Goal: Task Accomplishment & Management: Use online tool/utility

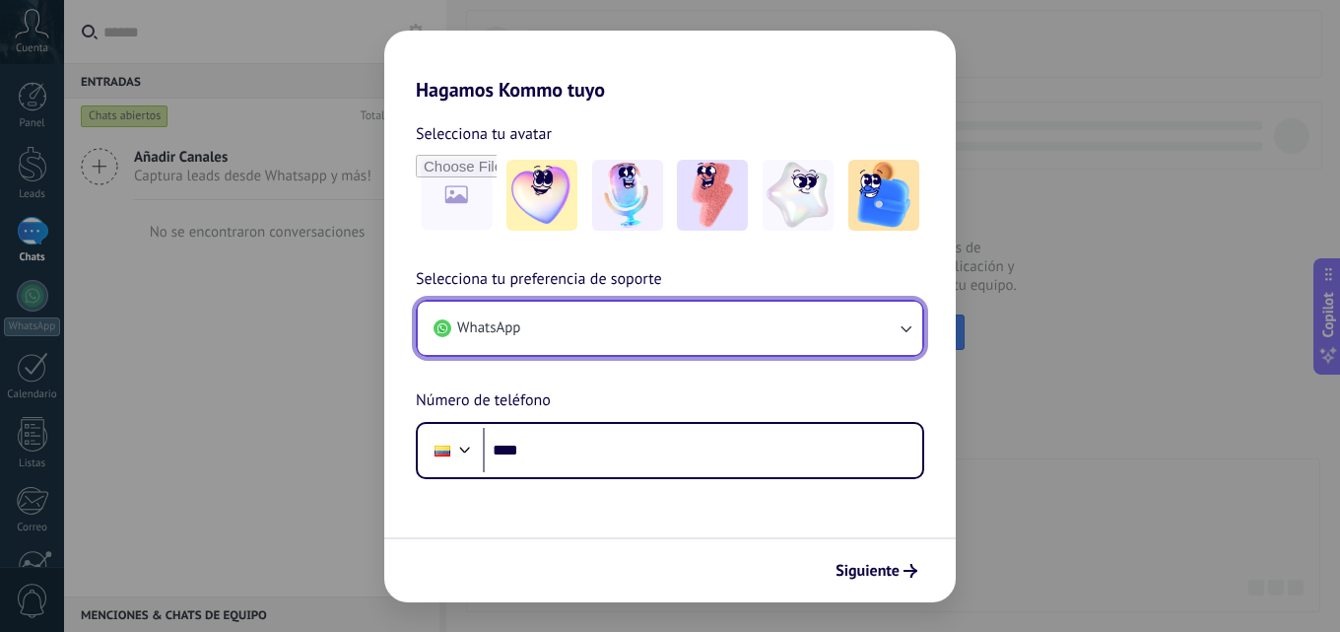
click at [904, 329] on icon "button" at bounding box center [906, 328] width 20 height 20
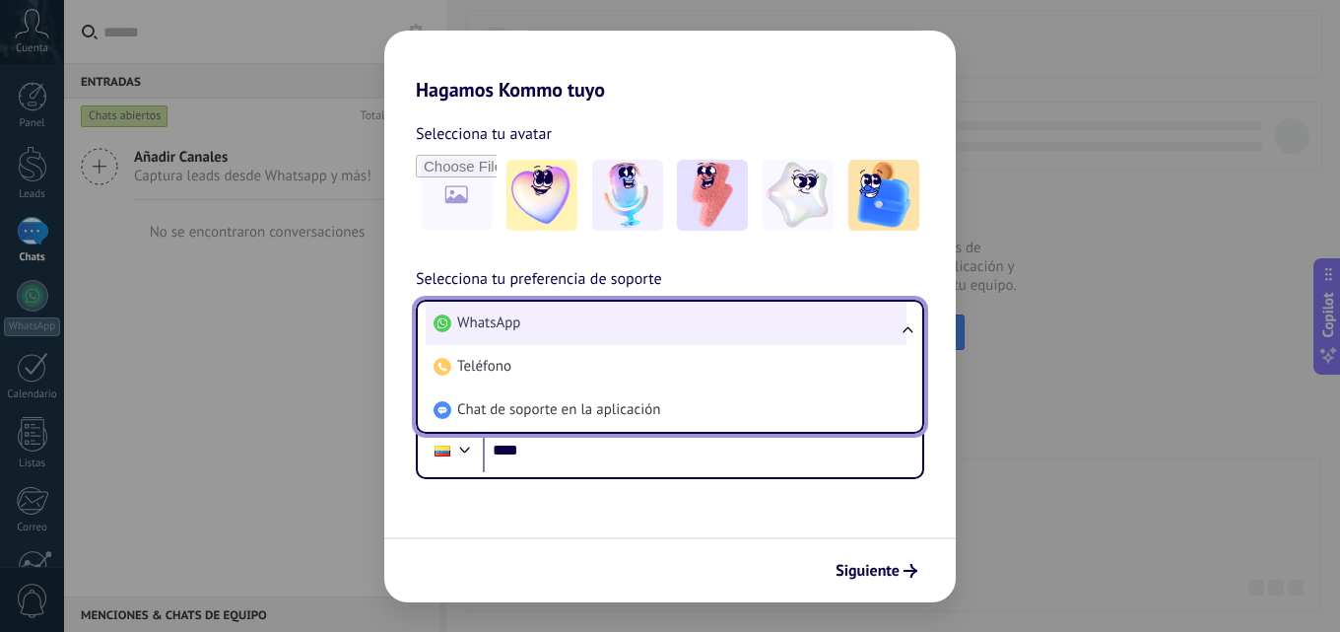
click at [681, 326] on li "WhatsApp" at bounding box center [666, 323] width 481 height 43
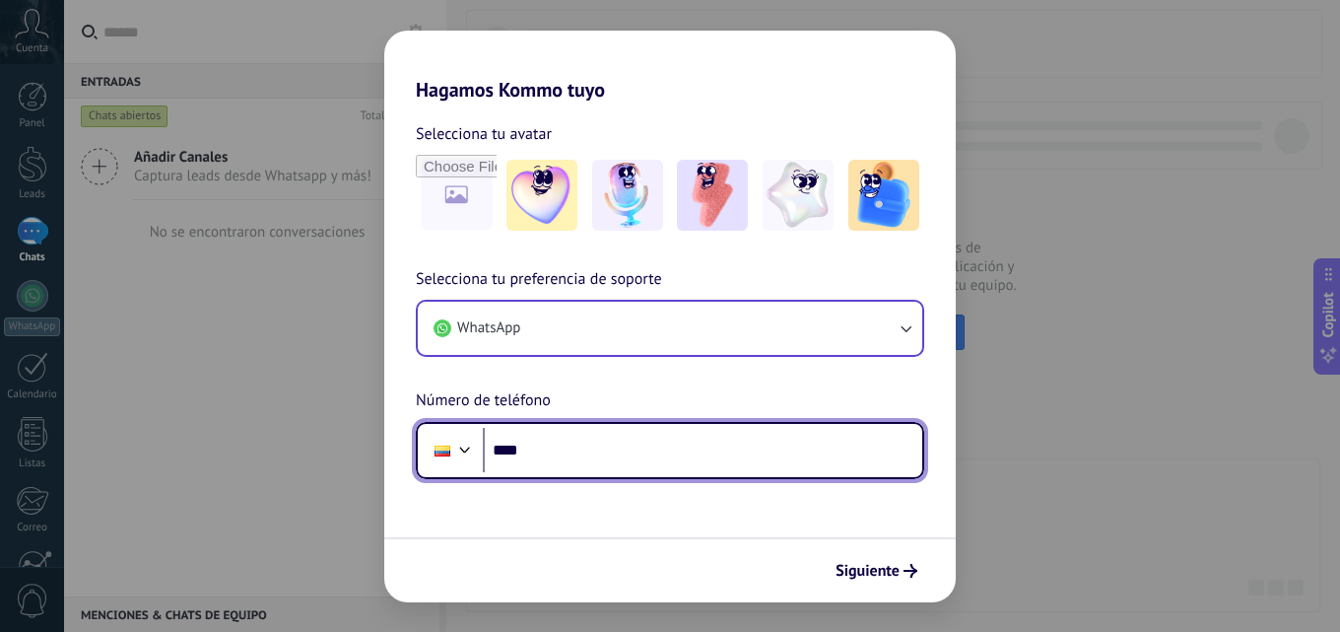
click at [571, 450] on input "****" at bounding box center [703, 450] width 440 height 45
type input "**********"
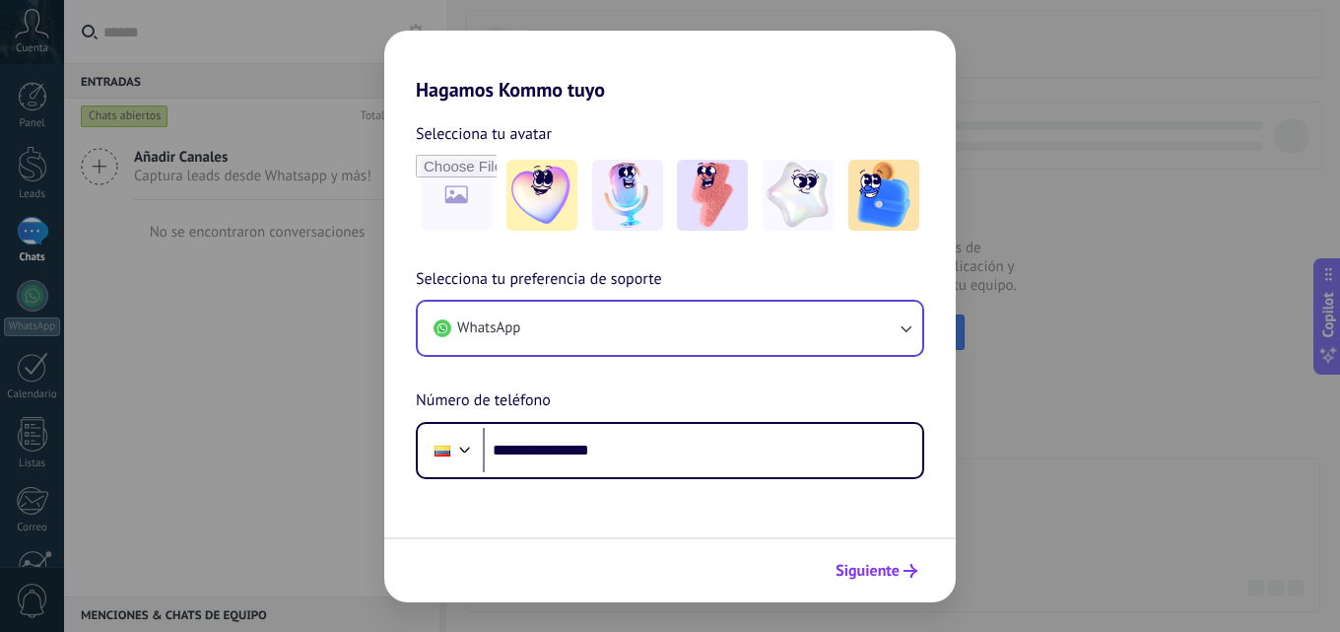
click at [864, 568] on span "Siguiente" at bounding box center [868, 571] width 64 height 14
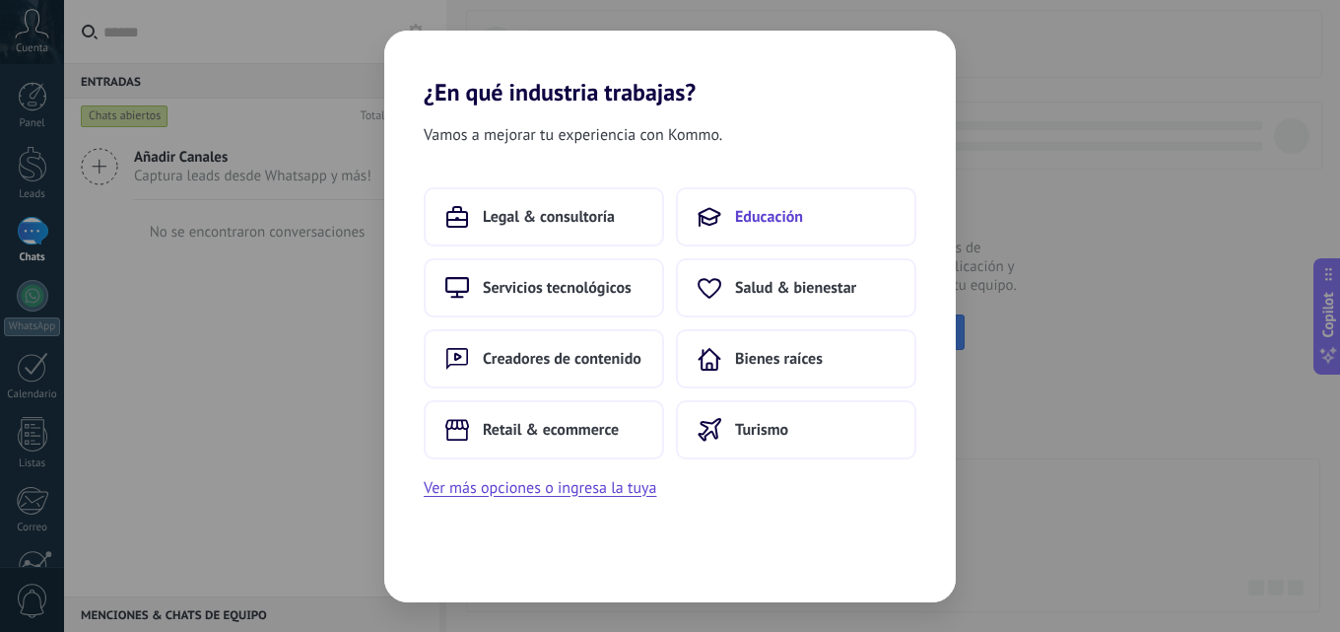
click at [767, 215] on span "Educación" at bounding box center [769, 217] width 68 height 20
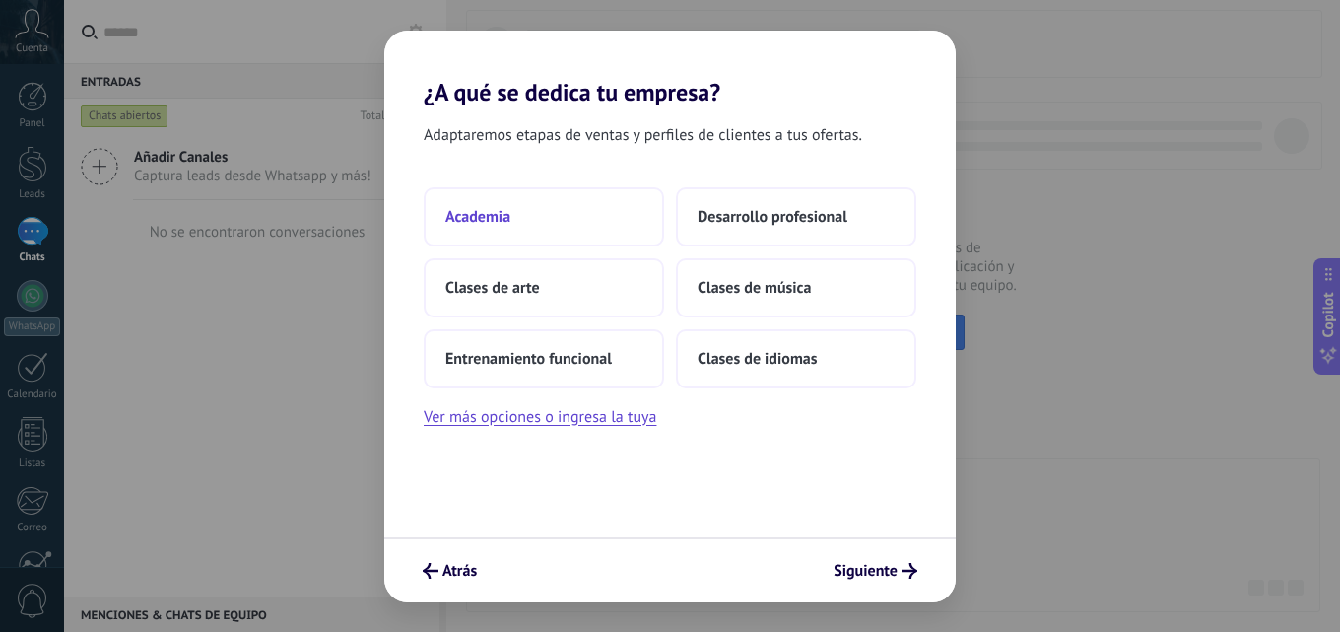
click at [519, 218] on button "Academia" at bounding box center [544, 216] width 240 height 59
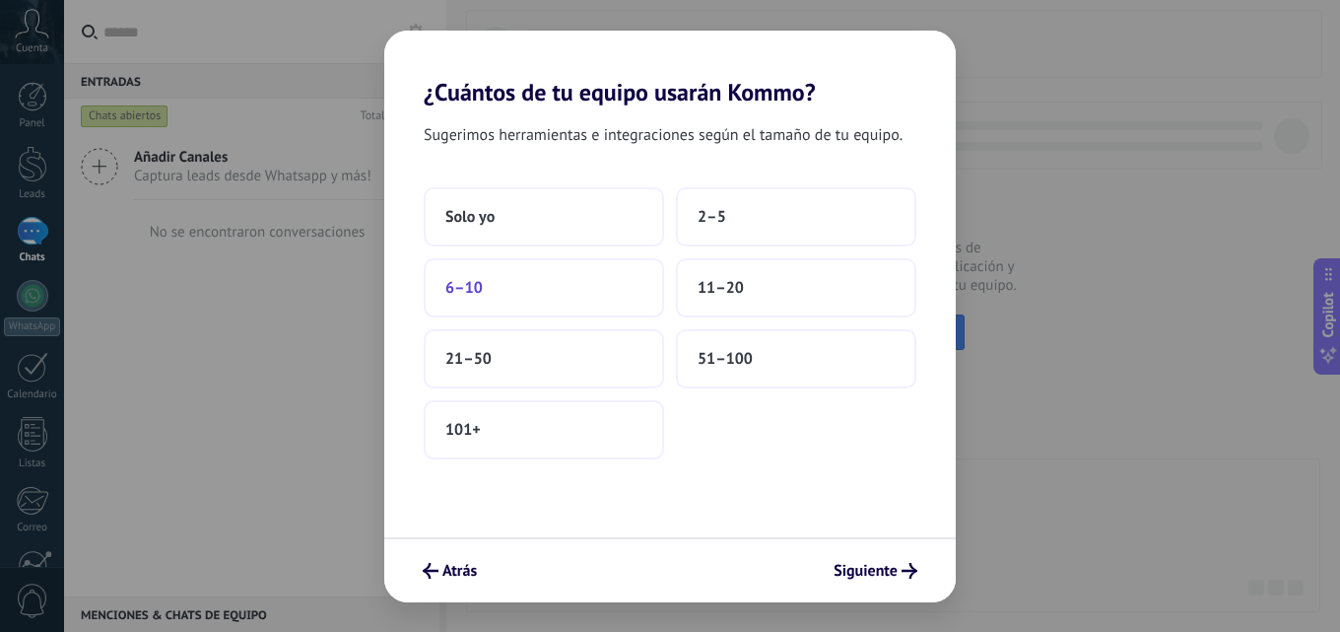
click at [503, 291] on button "6–10" at bounding box center [544, 287] width 240 height 59
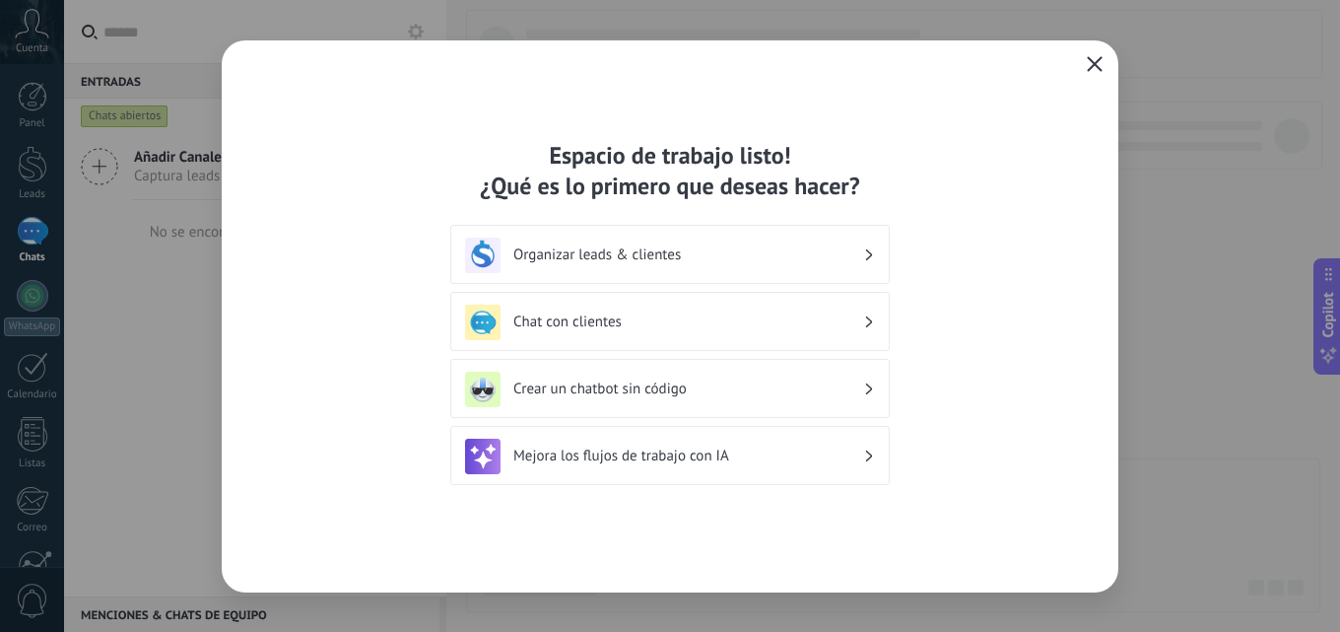
click at [1093, 65] on icon "button" at bounding box center [1095, 64] width 16 height 16
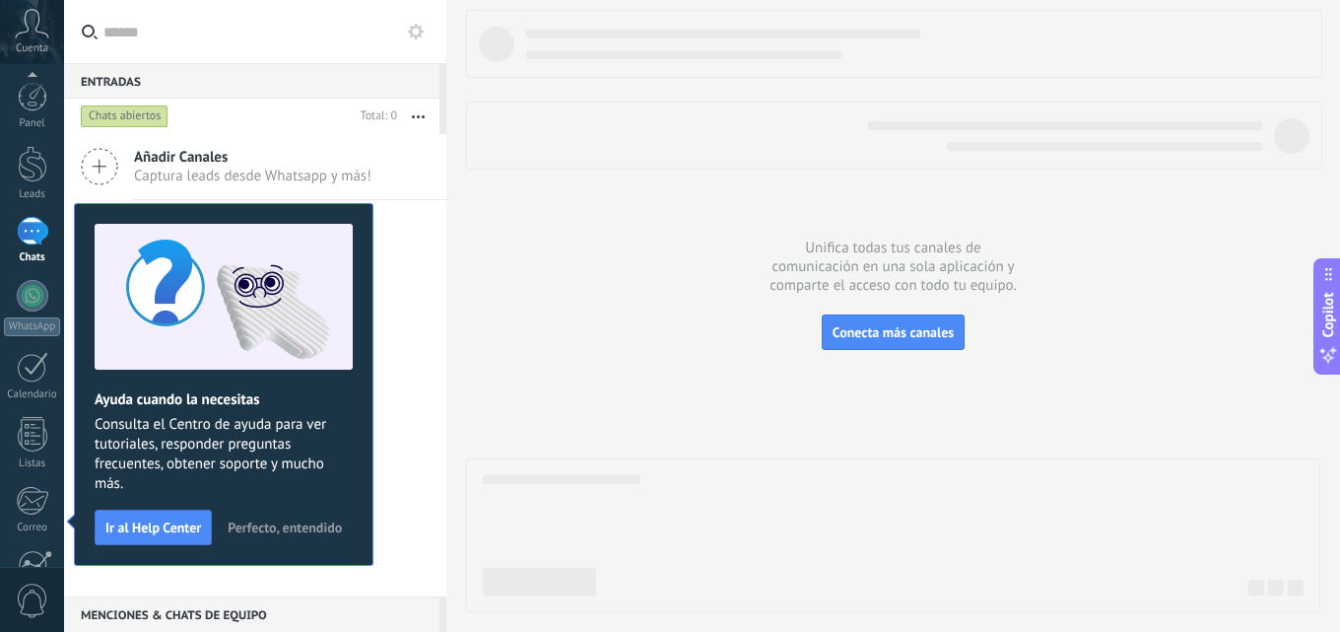
scroll to position [188, 0]
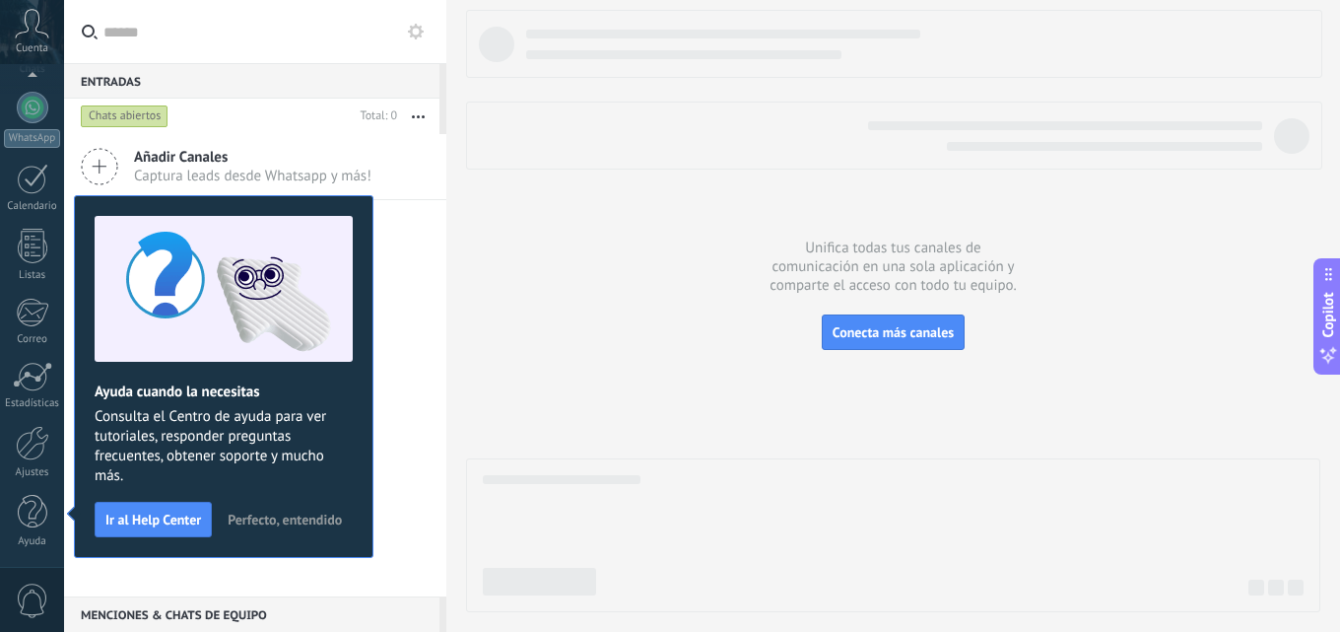
click at [295, 514] on span "Perfecto, entendido" at bounding box center [285, 519] width 114 height 14
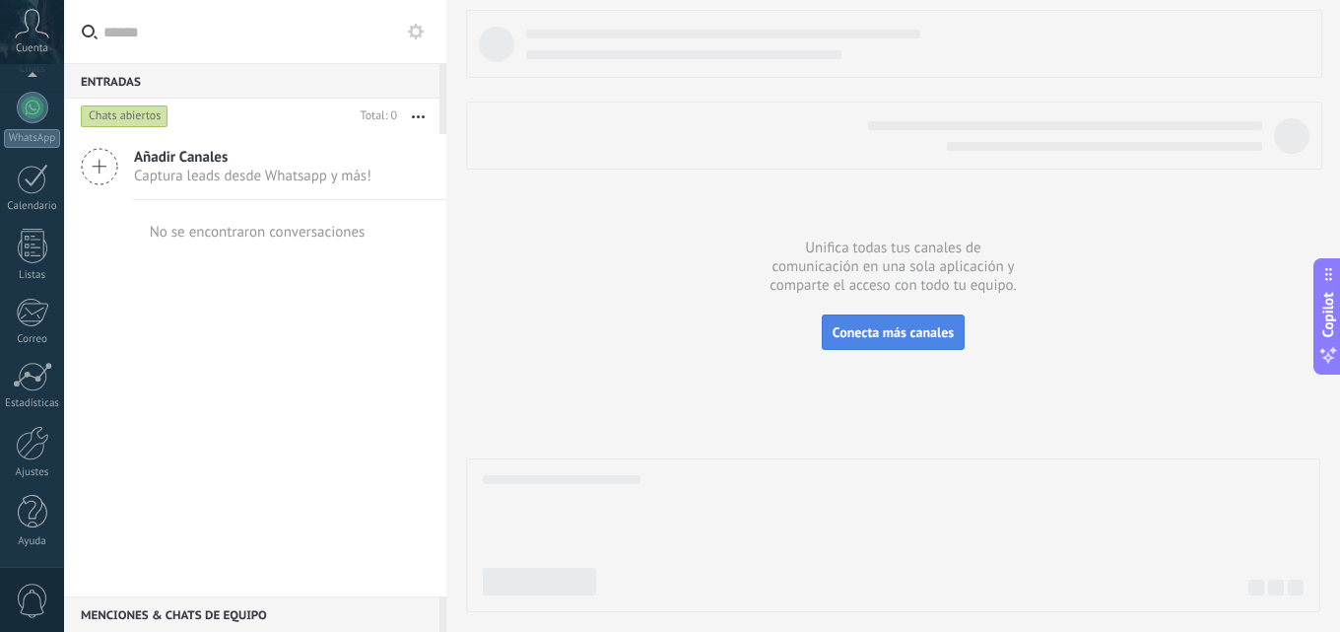
click at [902, 329] on span "Conecta más canales" at bounding box center [893, 332] width 121 height 18
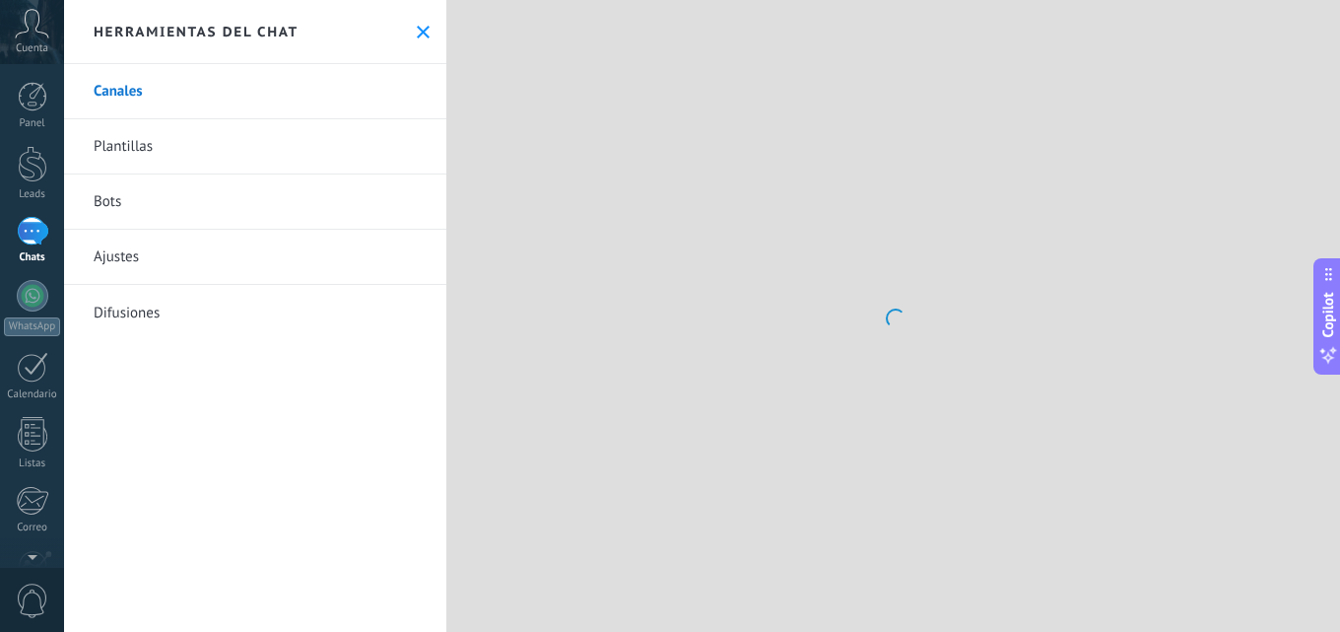
click at [196, 154] on link "Plantillas" at bounding box center [255, 146] width 382 height 55
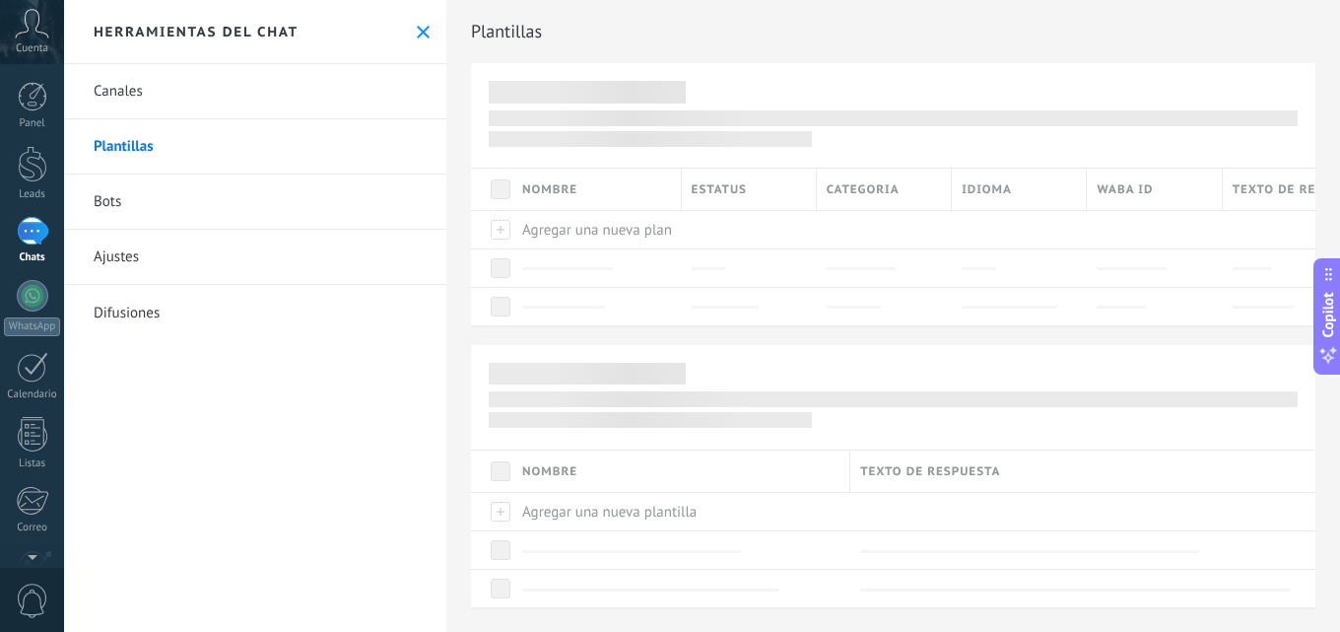
click at [129, 94] on link "Canales" at bounding box center [255, 91] width 382 height 55
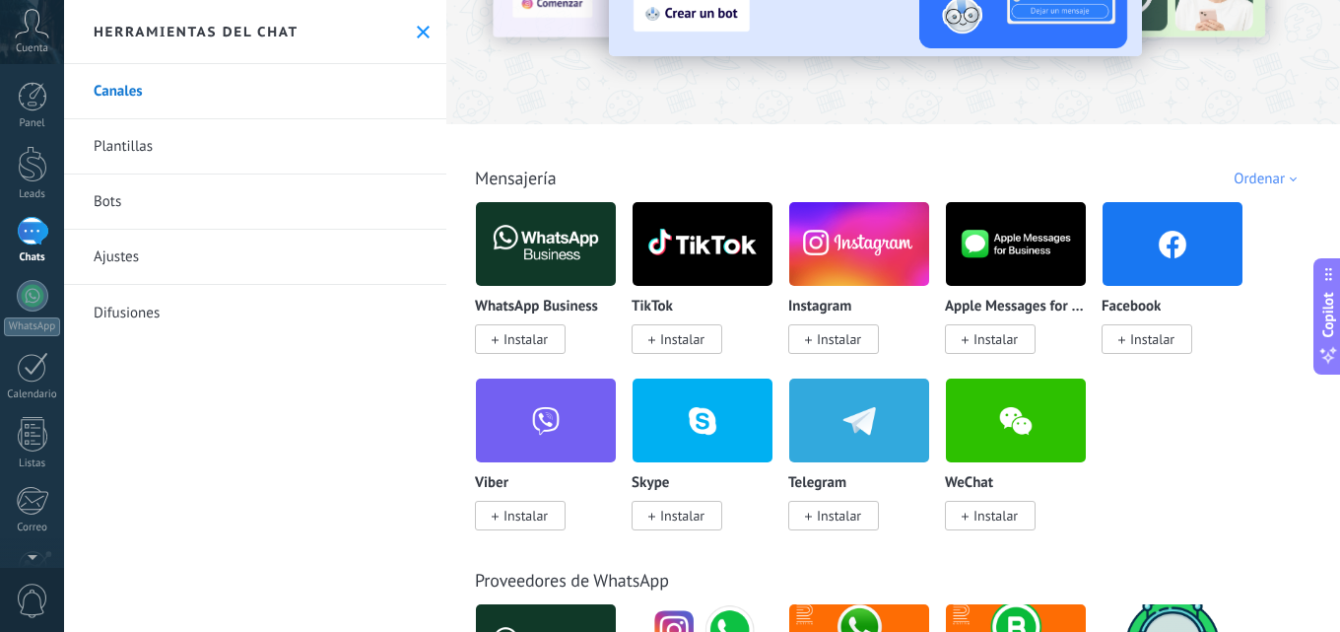
scroll to position [296, 0]
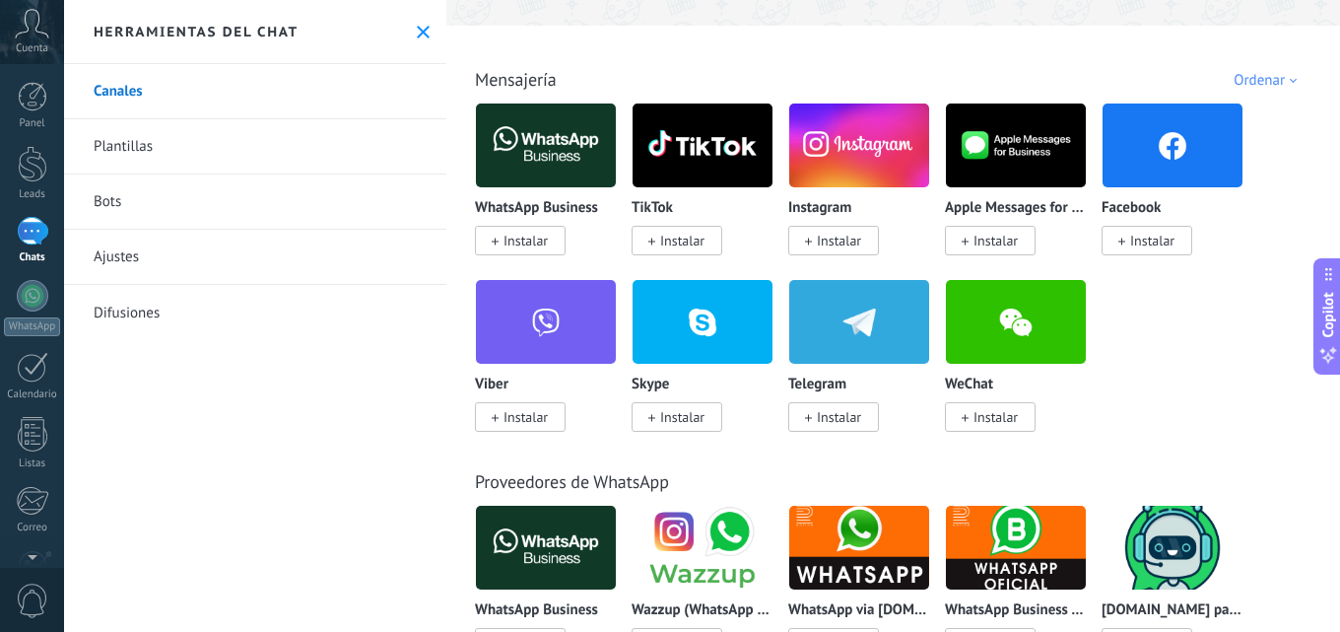
click at [418, 32] on icon at bounding box center [423, 32] width 13 height 13
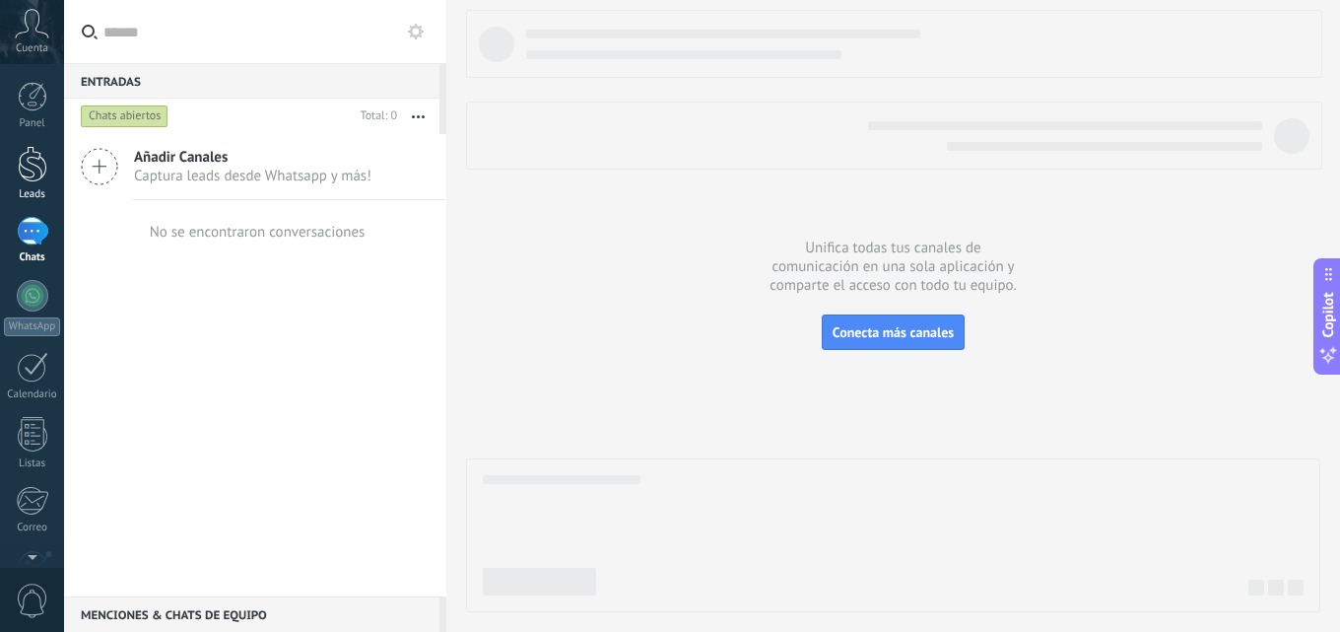
click at [28, 168] on div at bounding box center [33, 164] width 30 height 36
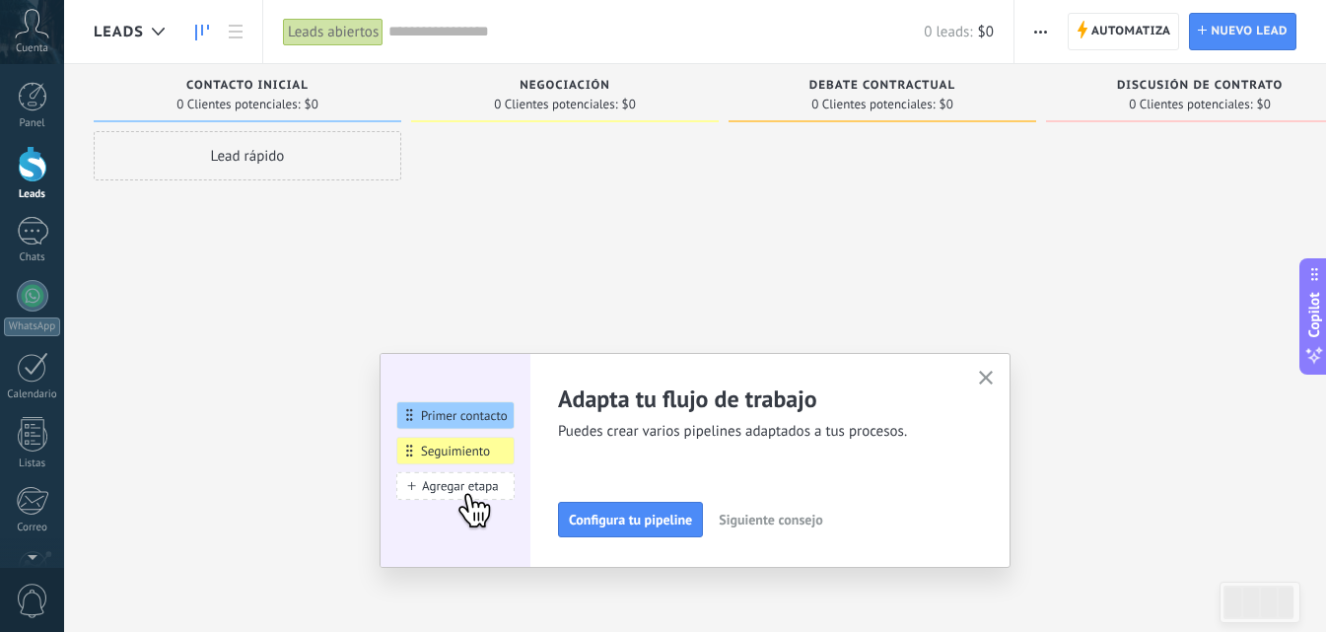
click at [993, 377] on use "button" at bounding box center [986, 378] width 15 height 15
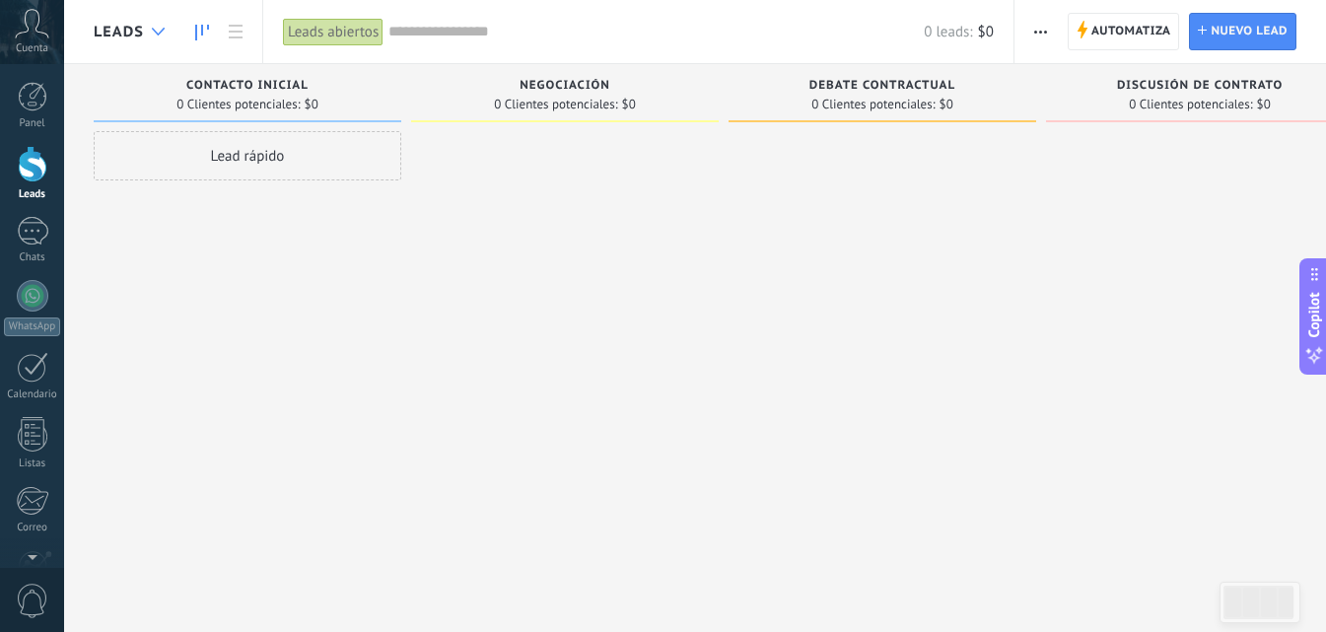
click at [154, 27] on div at bounding box center [158, 32] width 33 height 38
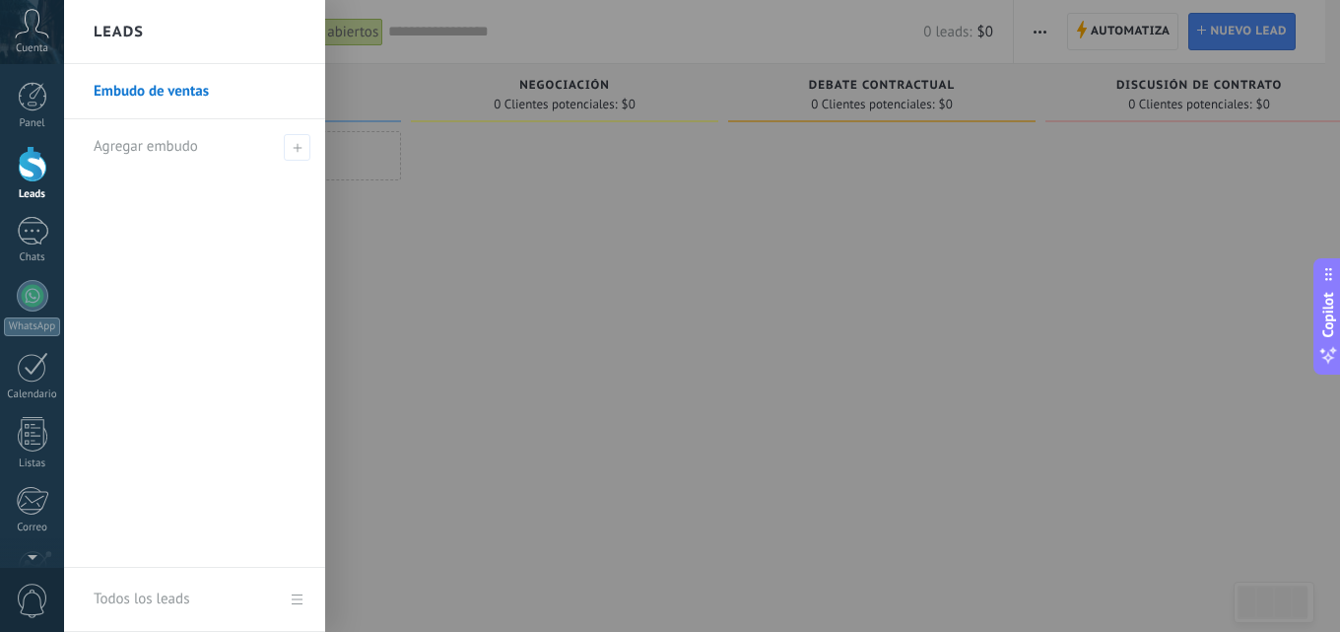
click at [546, 286] on div at bounding box center [734, 316] width 1340 height 632
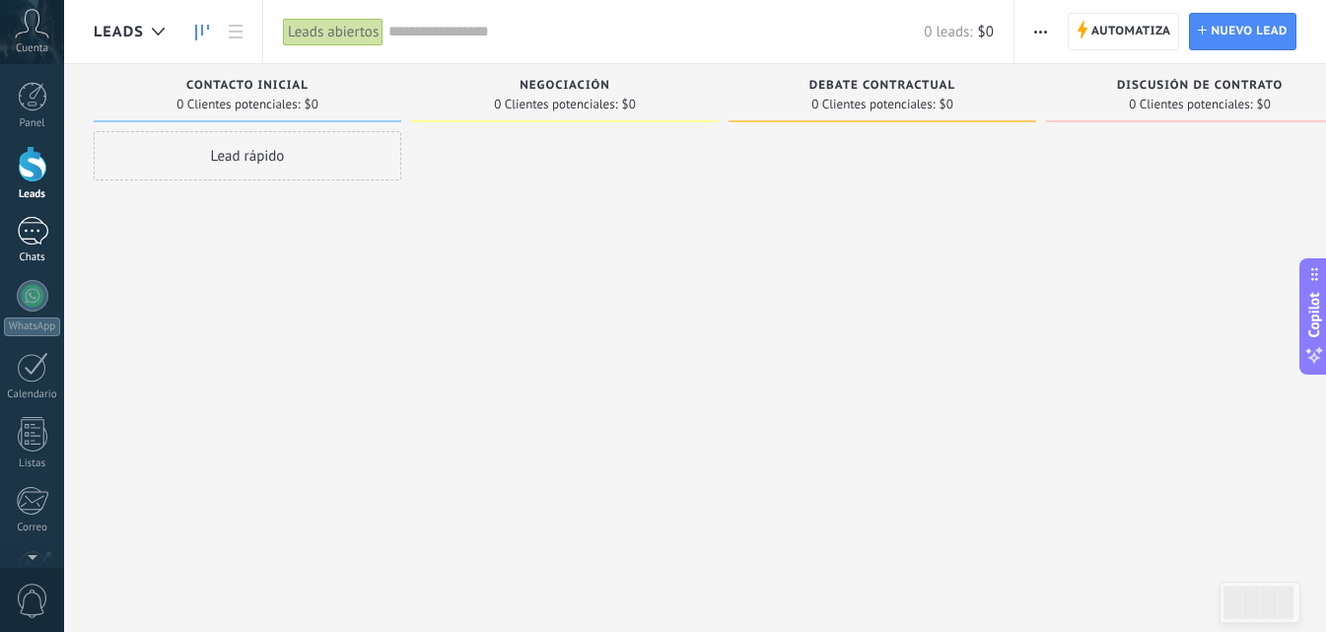
click at [28, 236] on div at bounding box center [33, 231] width 32 height 29
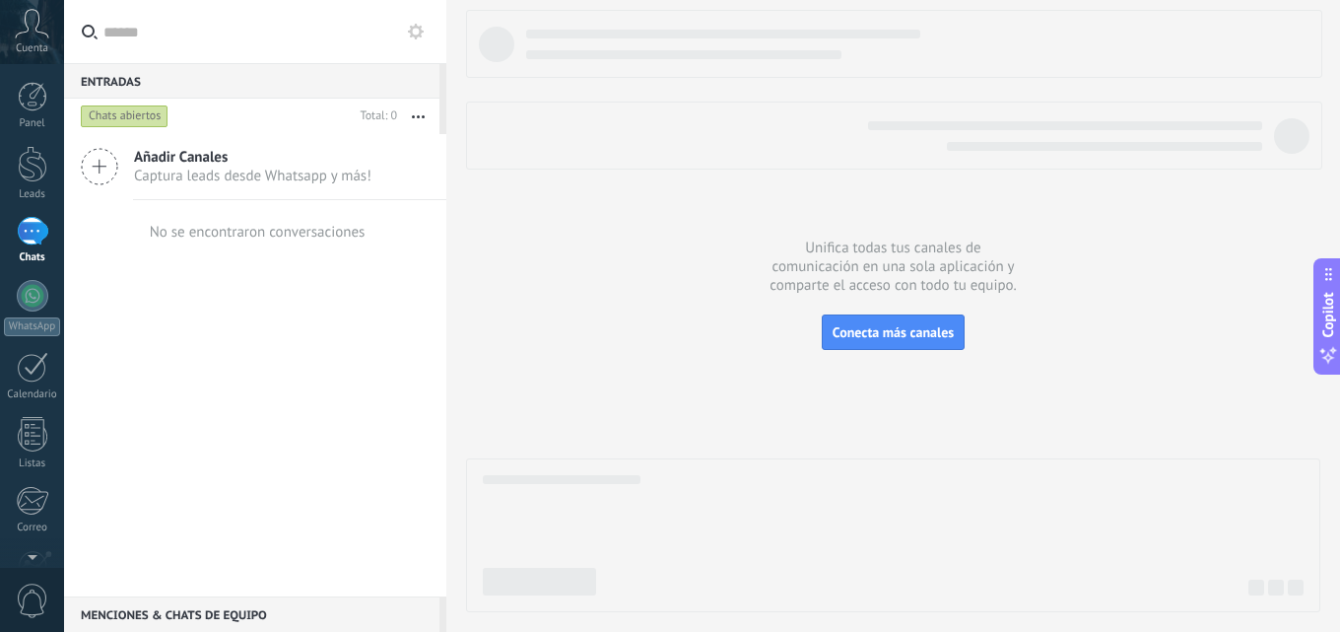
click at [193, 161] on span "Añadir Canales" at bounding box center [253, 157] width 238 height 19
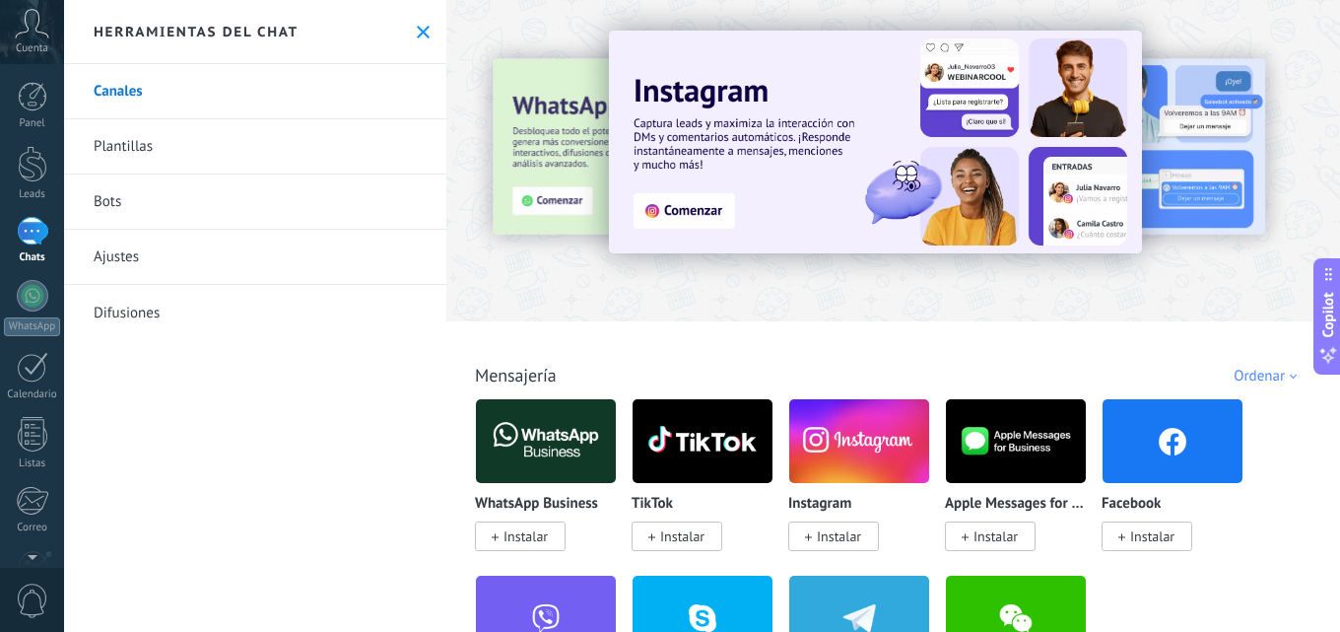
scroll to position [296, 0]
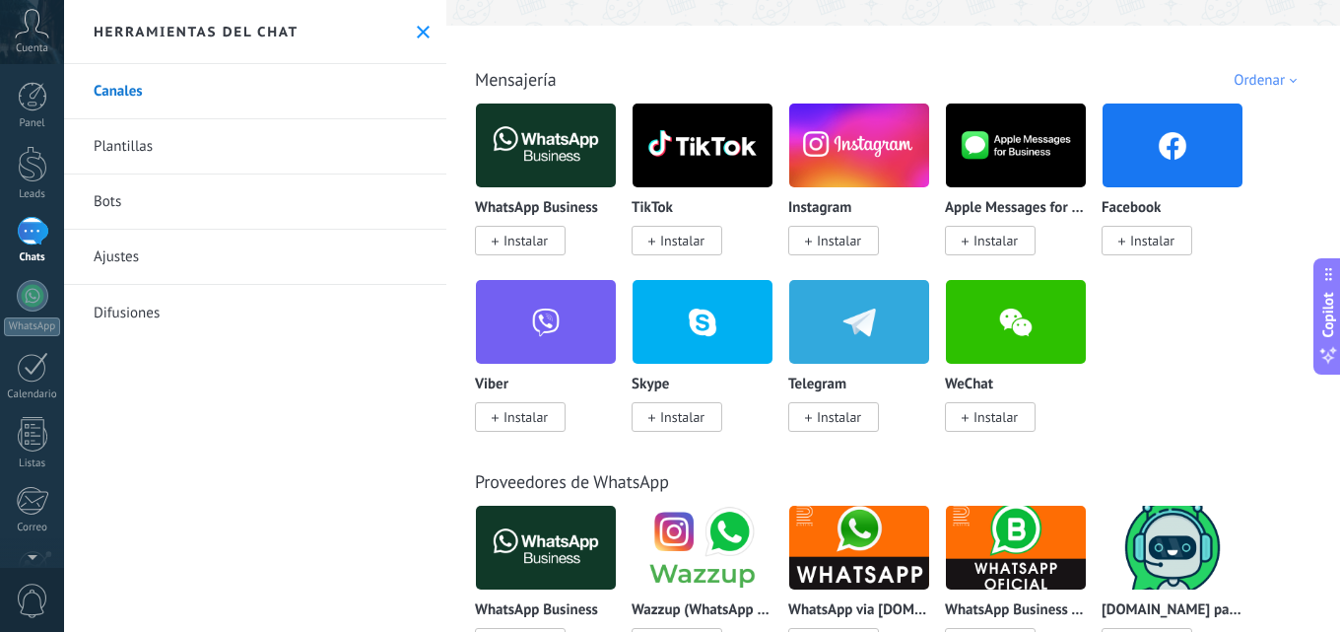
click at [864, 320] on img at bounding box center [859, 322] width 140 height 96
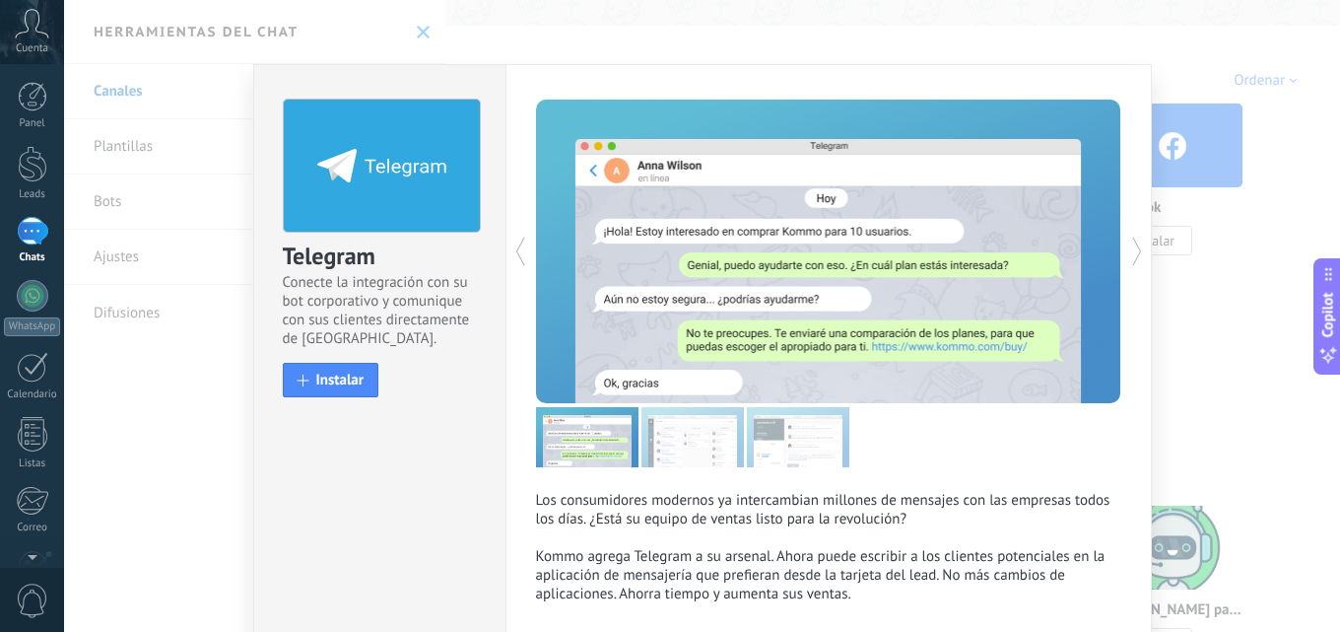
scroll to position [102, 0]
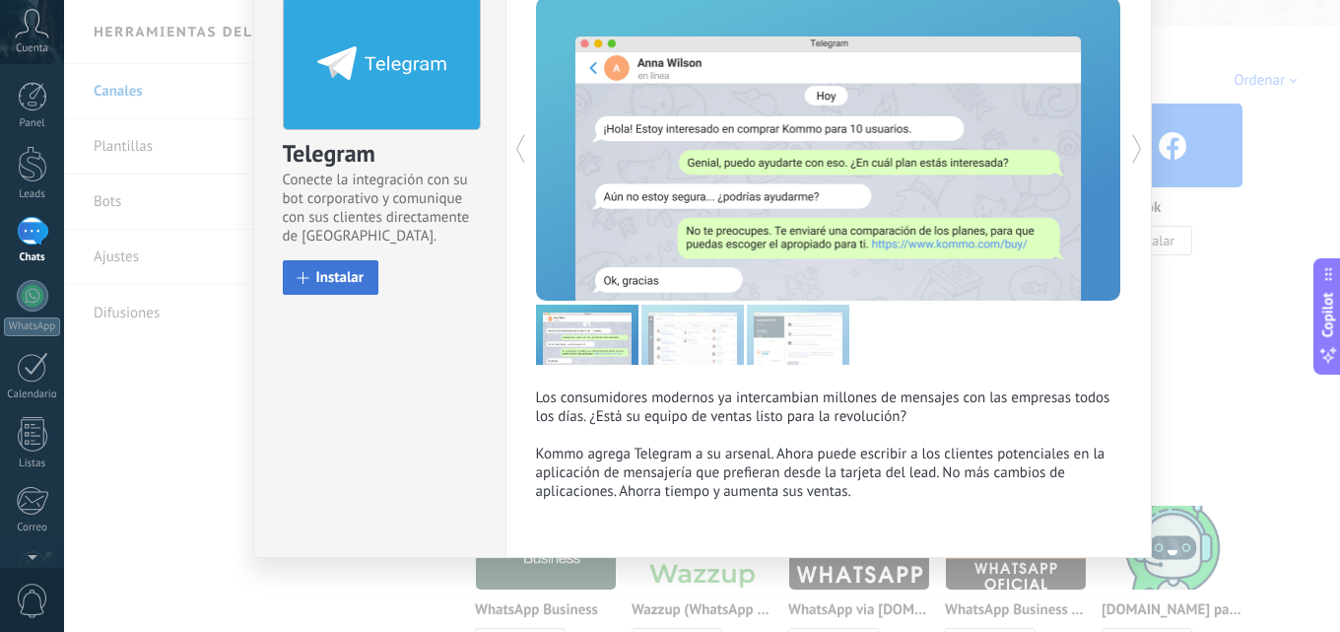
click at [350, 284] on span "Instalar" at bounding box center [340, 277] width 48 height 15
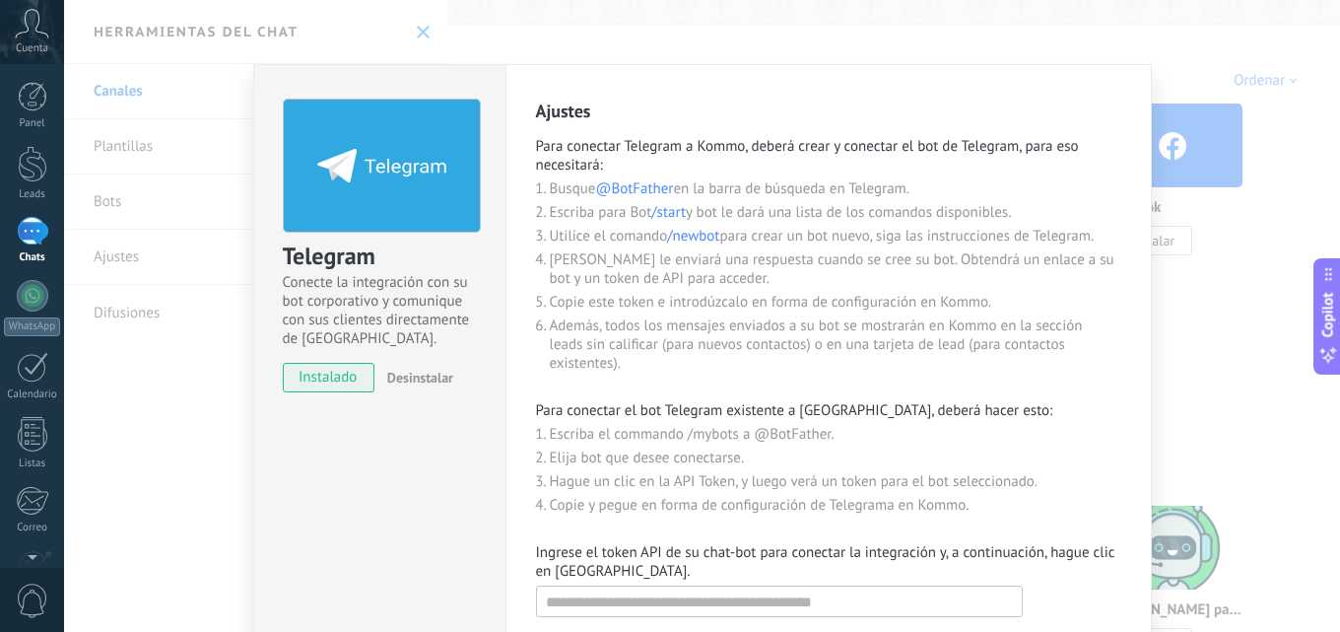
scroll to position [188, 0]
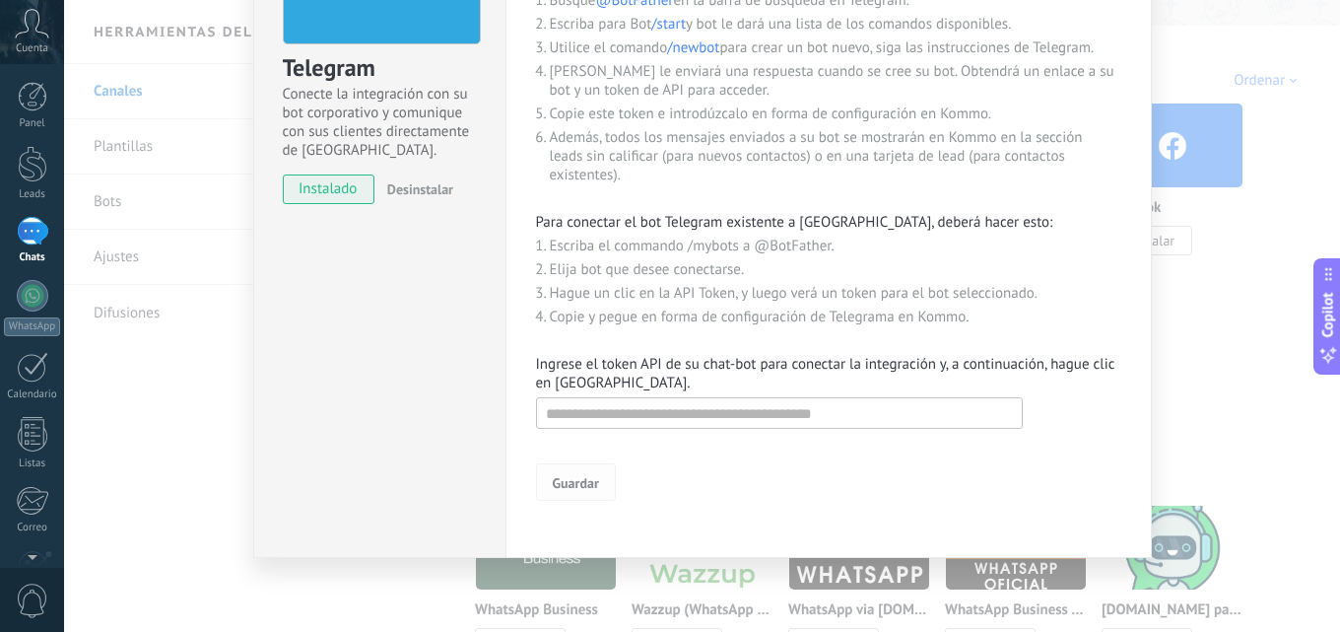
click at [576, 482] on span "Guardar" at bounding box center [576, 483] width 46 height 14
click at [334, 190] on span "instalado" at bounding box center [329, 189] width 90 height 30
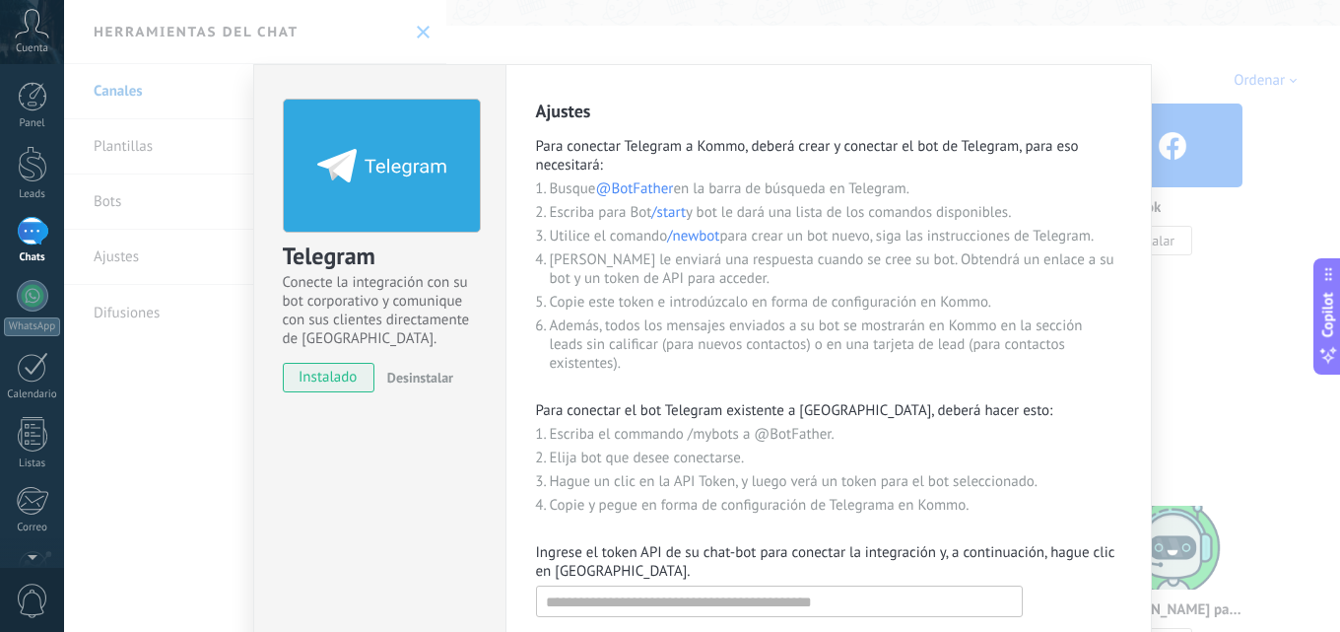
click at [401, 165] on icon at bounding box center [381, 166] width 129 height 34
click at [335, 376] on span "instalado" at bounding box center [329, 378] width 90 height 30
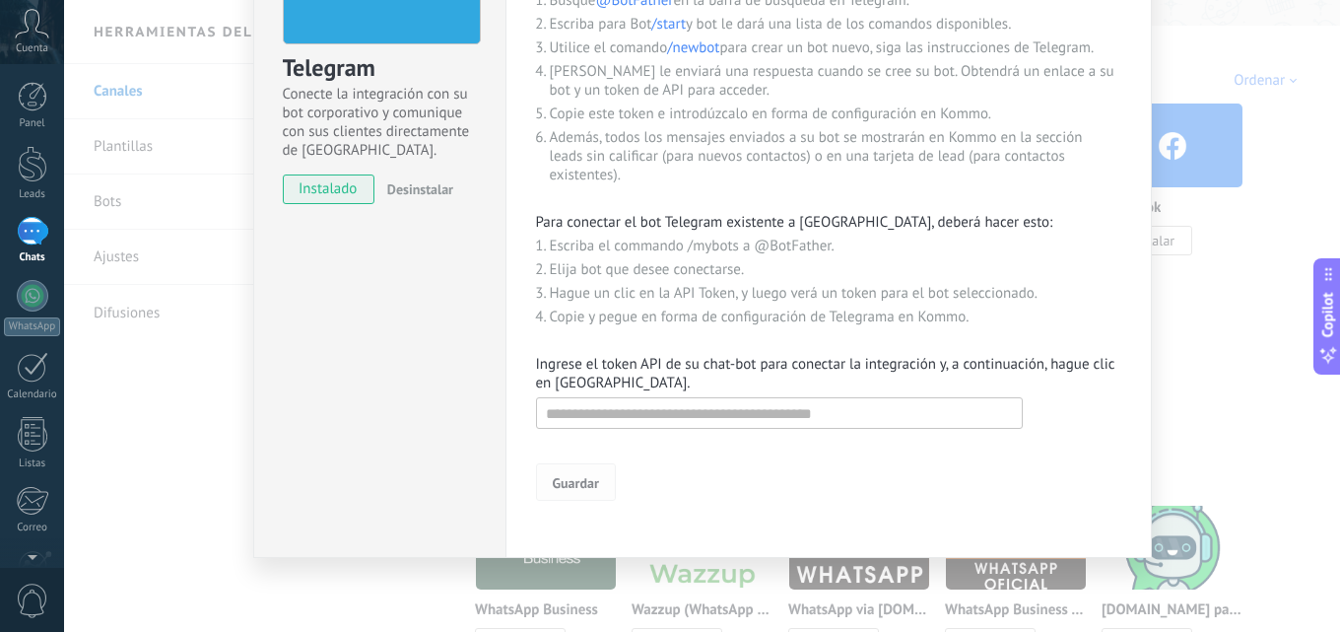
click at [564, 483] on span "Guardar" at bounding box center [576, 483] width 46 height 14
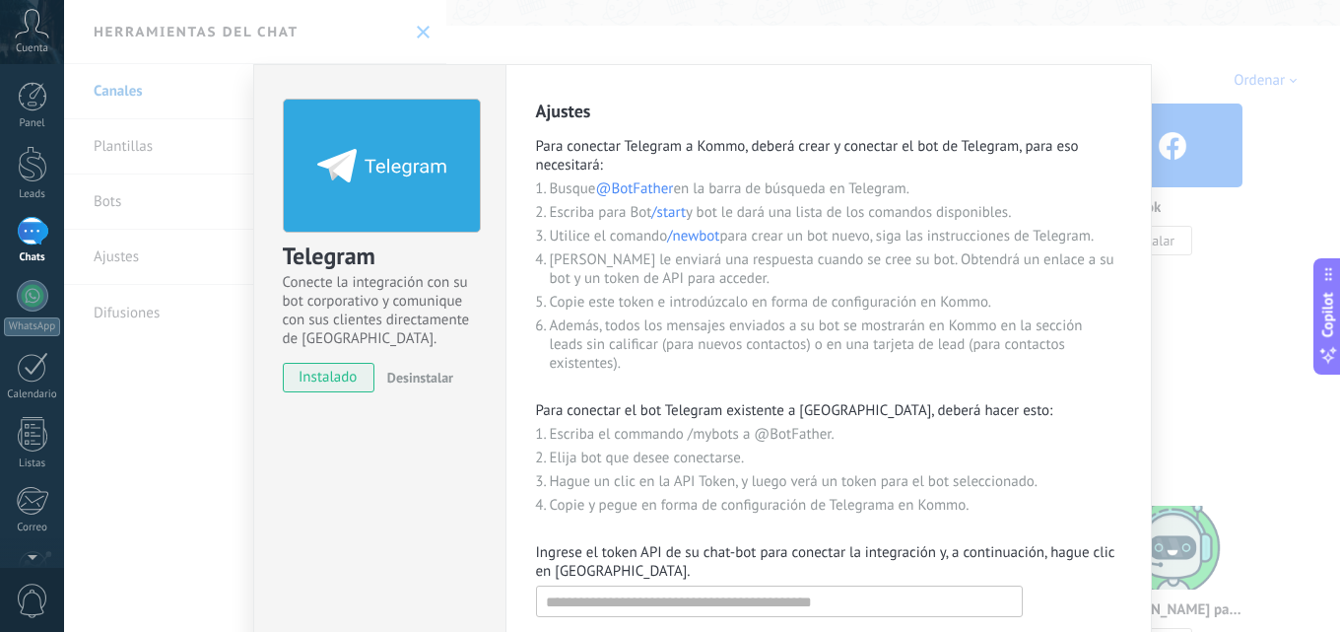
click at [648, 193] on span "@BotFather" at bounding box center [634, 188] width 78 height 19
drag, startPoint x: 669, startPoint y: 213, endPoint x: 628, endPoint y: 199, distance: 43.6
click at [669, 213] on span "/start" at bounding box center [668, 212] width 34 height 19
drag, startPoint x: 595, startPoint y: 188, endPoint x: 676, endPoint y: 191, distance: 80.9
click at [676, 191] on li "Busque @BotFather en la barra de búsqueda en Telegram." at bounding box center [836, 188] width 572 height 19
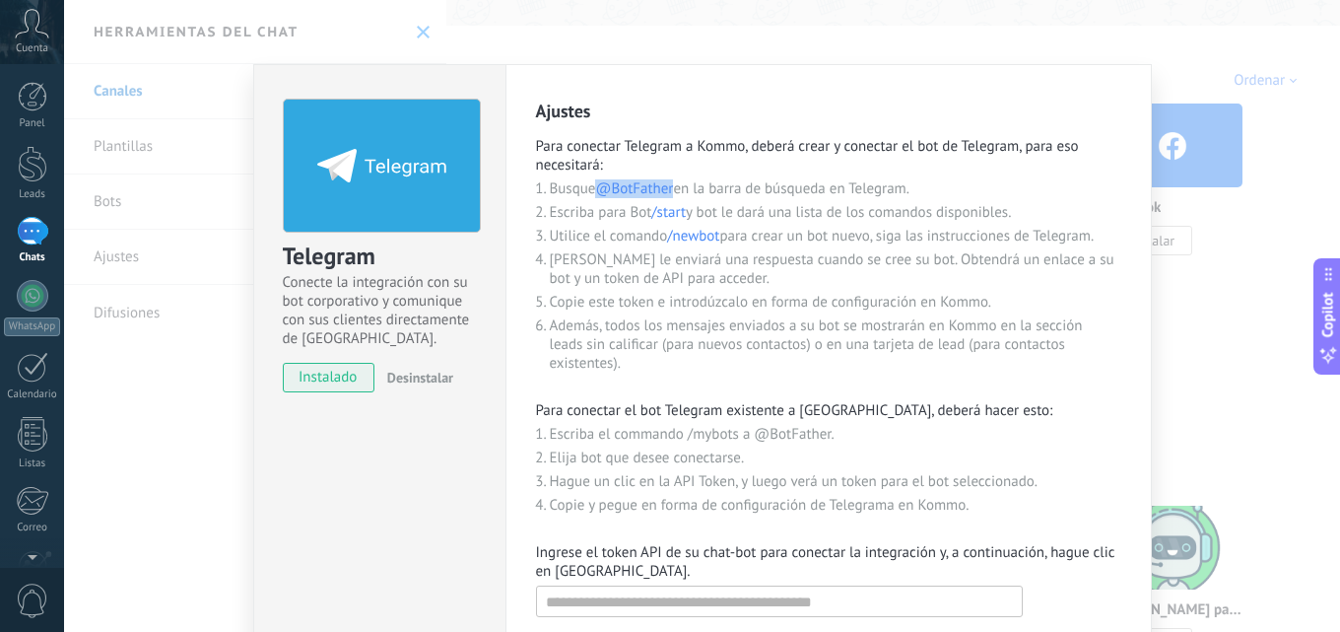
copy span "@BotFather"
click at [432, 381] on span "Desinstalar" at bounding box center [420, 378] width 66 height 18
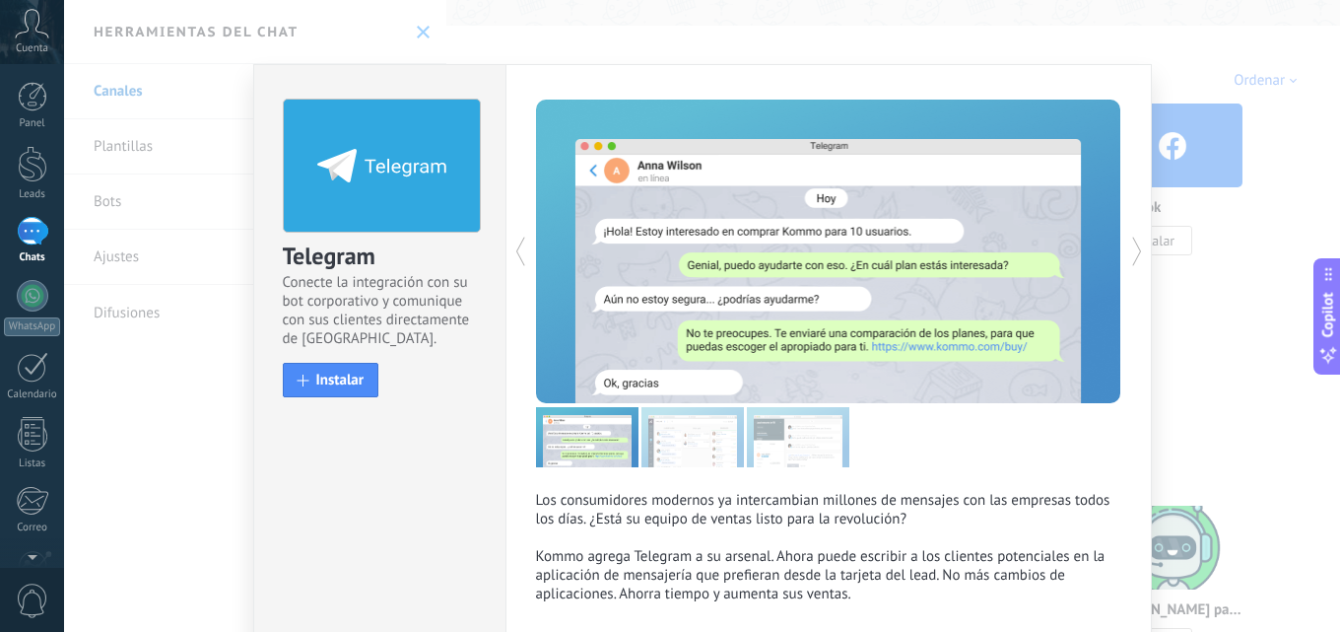
click at [614, 28] on div "Telegram Conecte la integración con su bot corporativo y comunique con sus clie…" at bounding box center [702, 316] width 1276 height 632
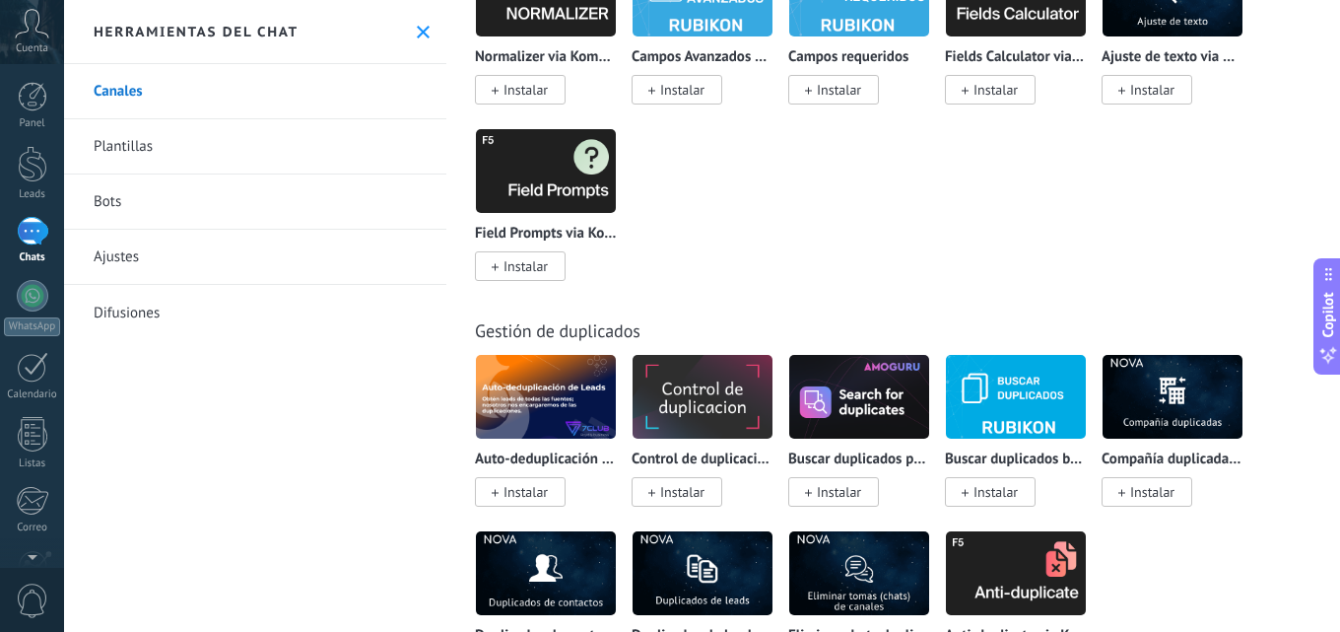
scroll to position [8969, 0]
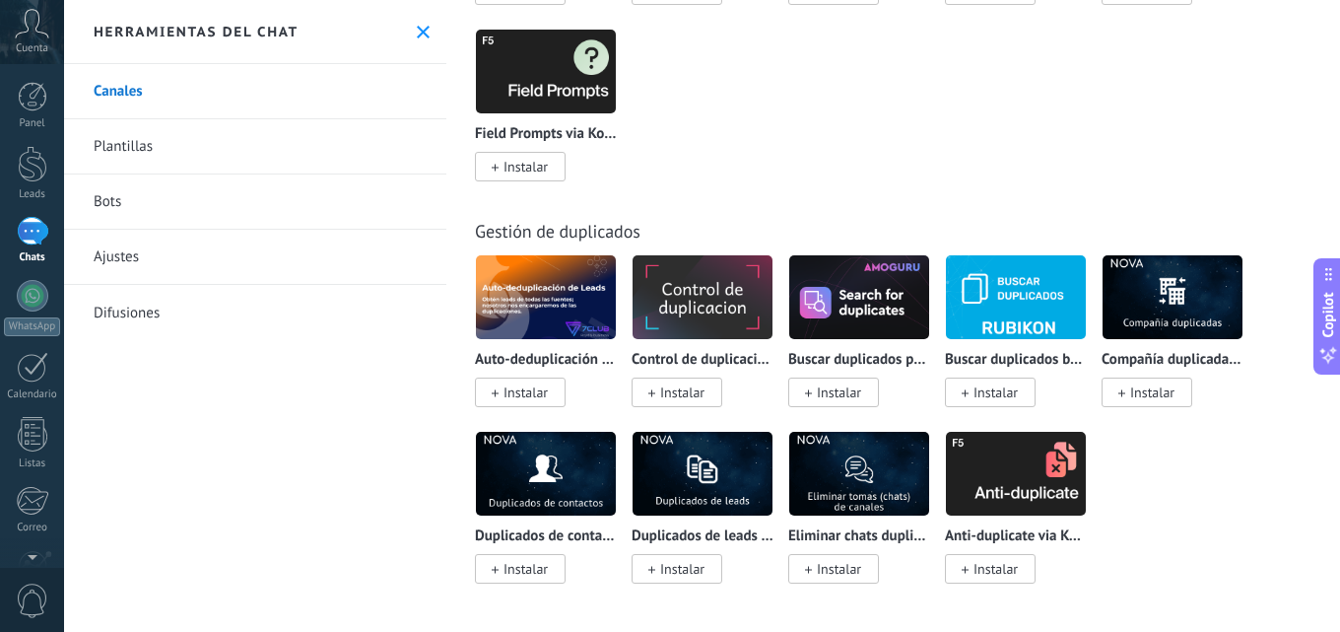
click at [148, 149] on link "Plantillas" at bounding box center [255, 146] width 382 height 55
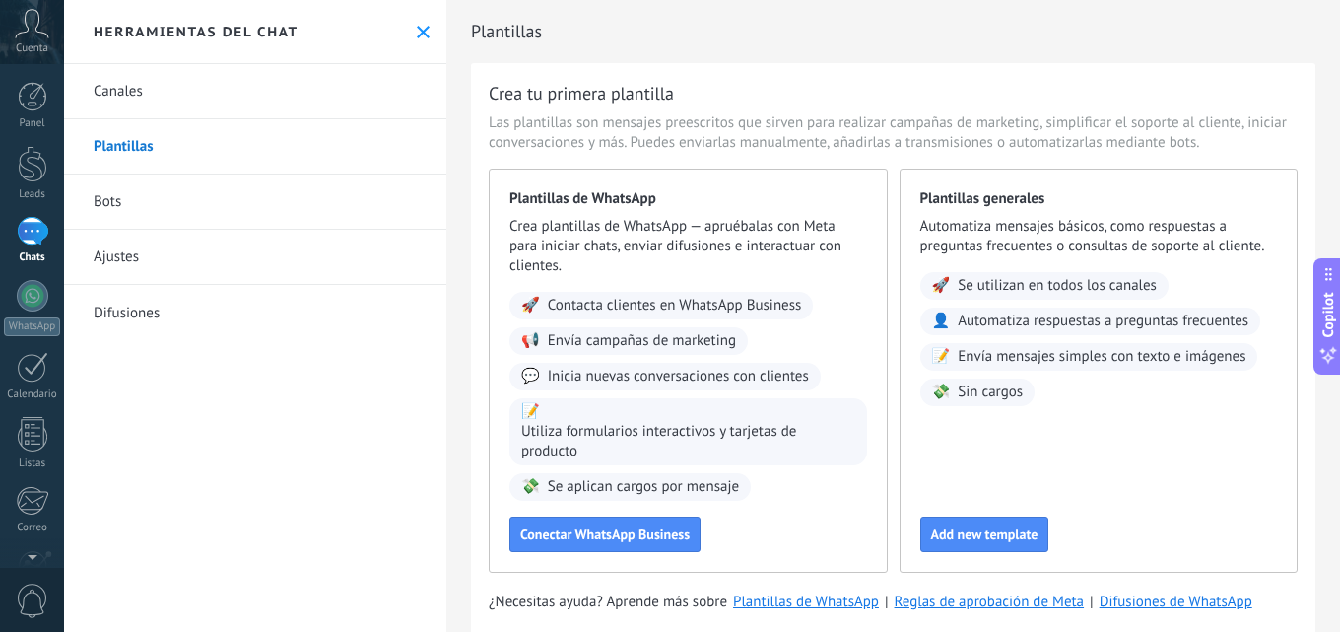
scroll to position [51, 0]
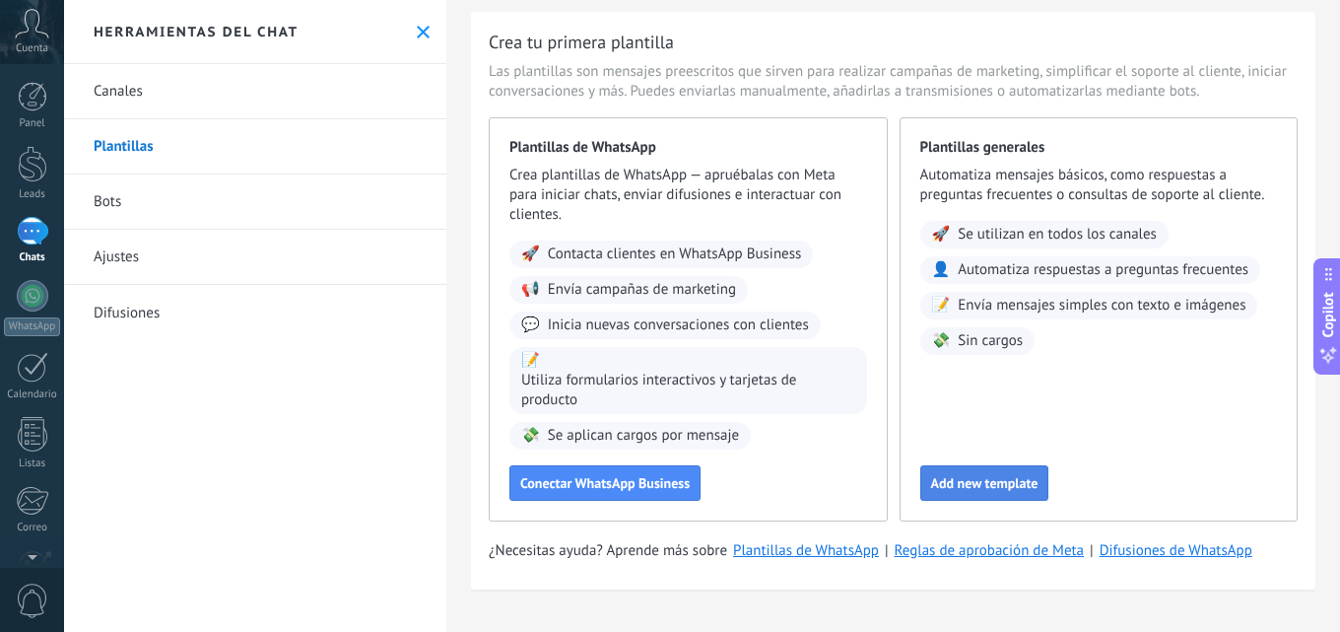
click at [1007, 481] on span "Add new template" at bounding box center [984, 483] width 107 height 14
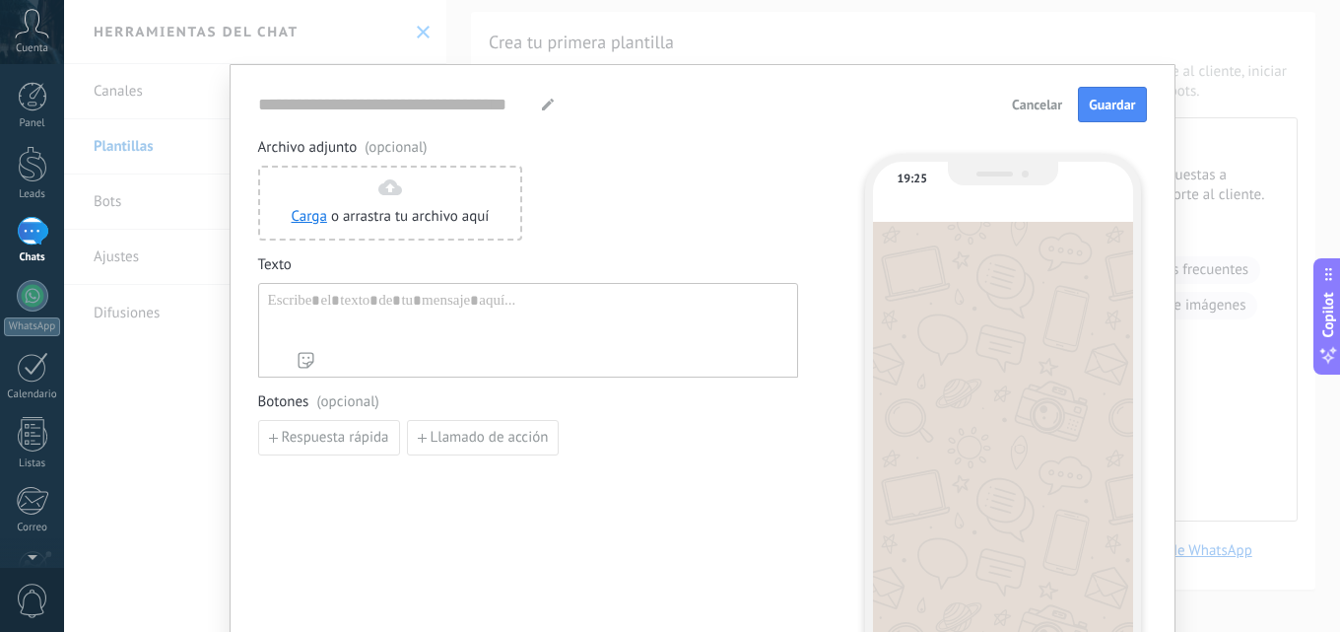
type input "**********"
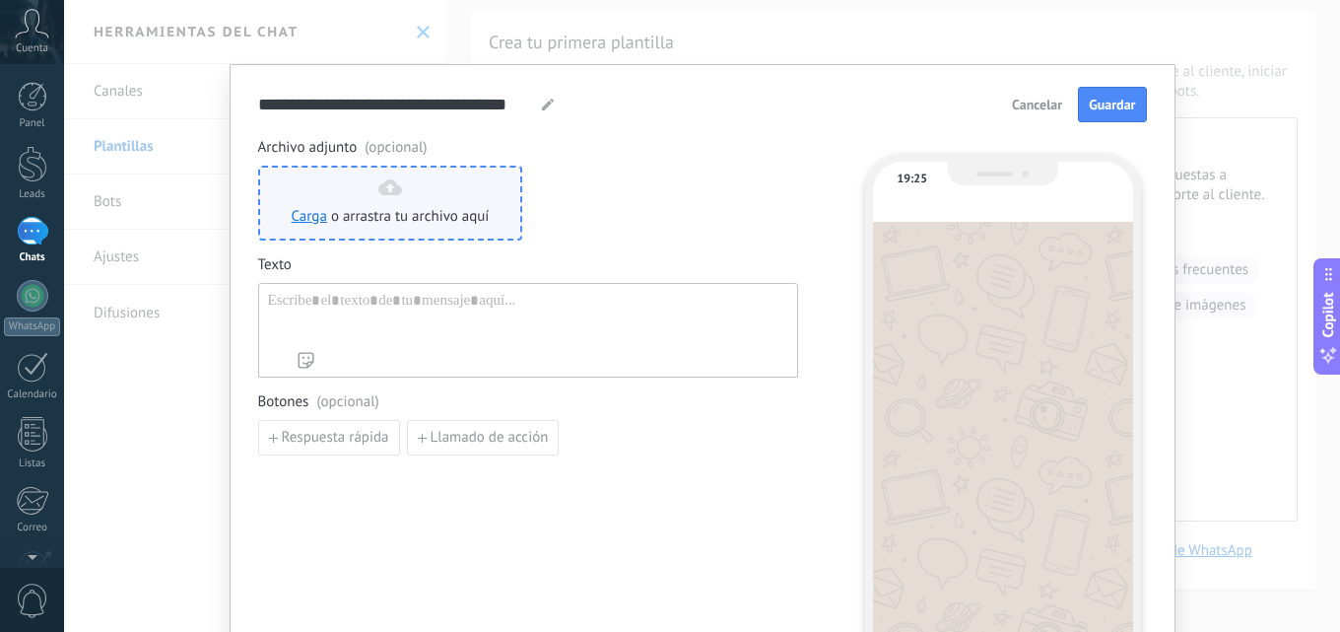
click at [386, 188] on icon at bounding box center [390, 187] width 24 height 16
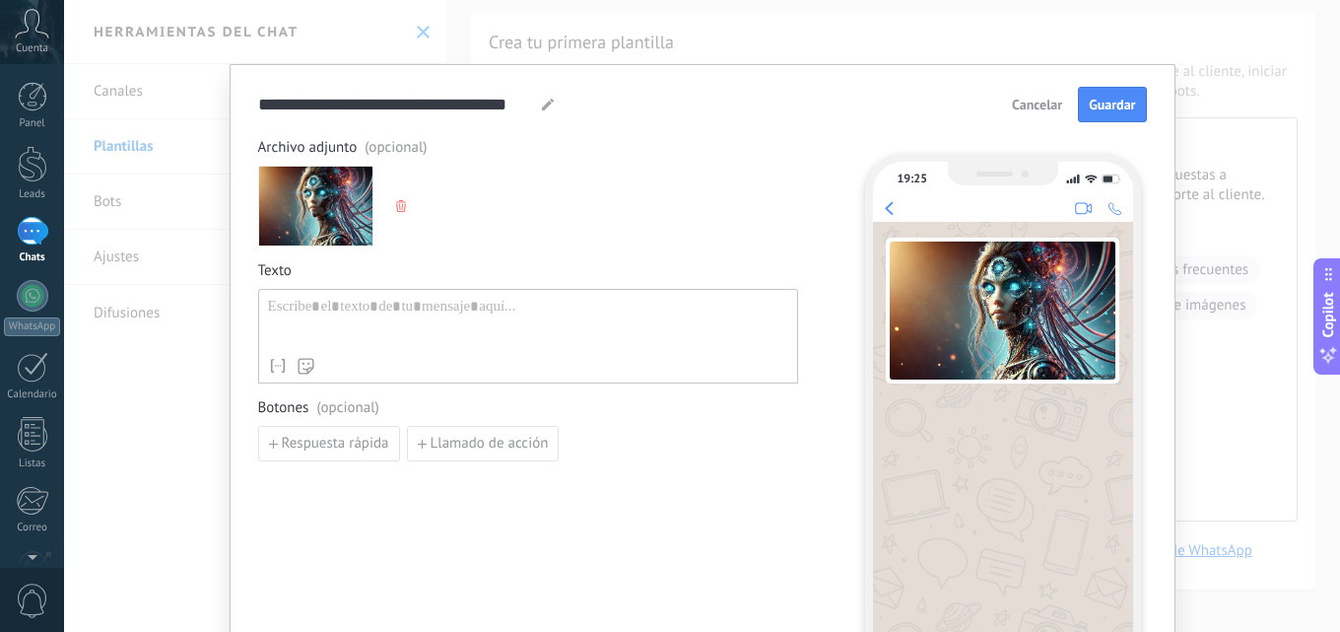
click at [371, 305] on div at bounding box center [528, 323] width 520 height 50
click at [365, 312] on div at bounding box center [528, 323] width 520 height 50
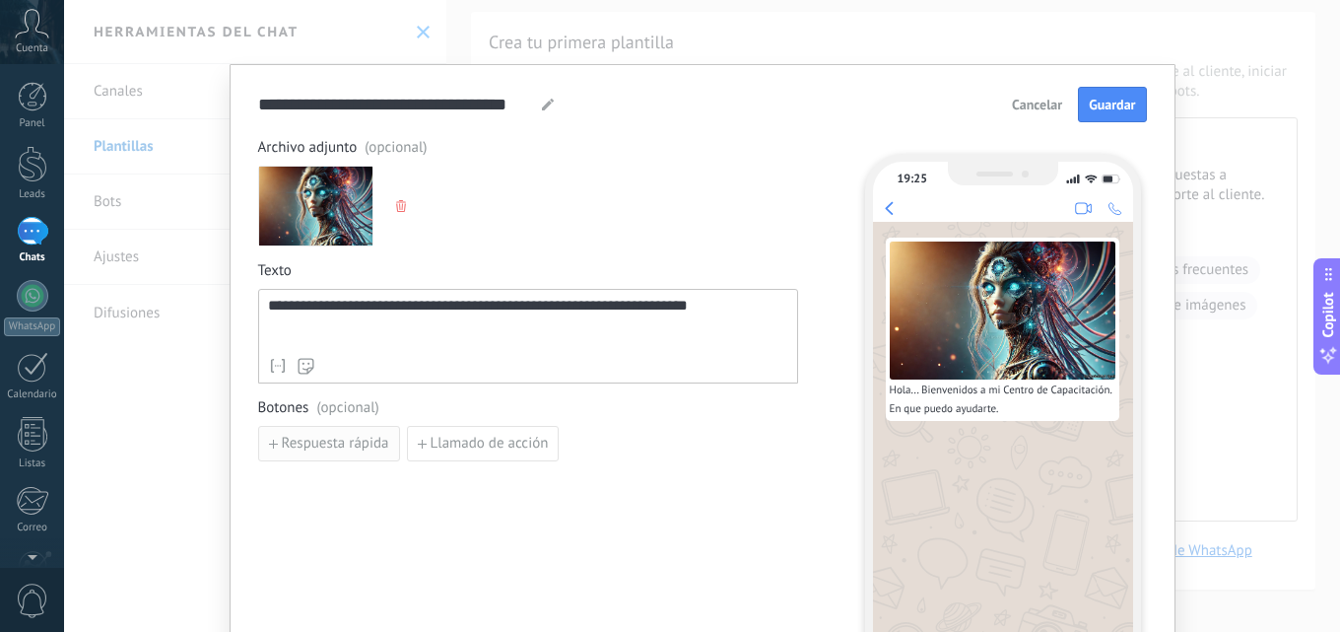
click at [302, 445] on span "Respuesta rápida" at bounding box center [335, 444] width 107 height 14
click at [364, 445] on input at bounding box center [364, 443] width 210 height 32
click at [513, 308] on div "**********" at bounding box center [528, 323] width 520 height 50
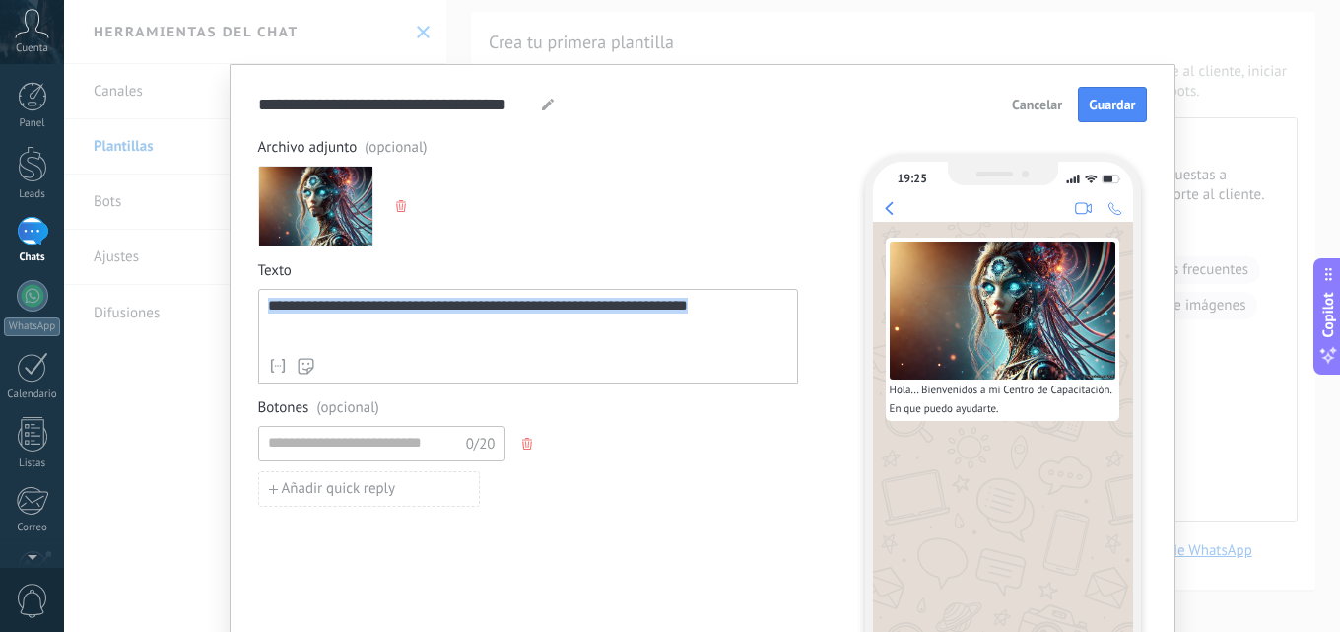
click at [513, 308] on div "**********" at bounding box center [528, 323] width 520 height 50
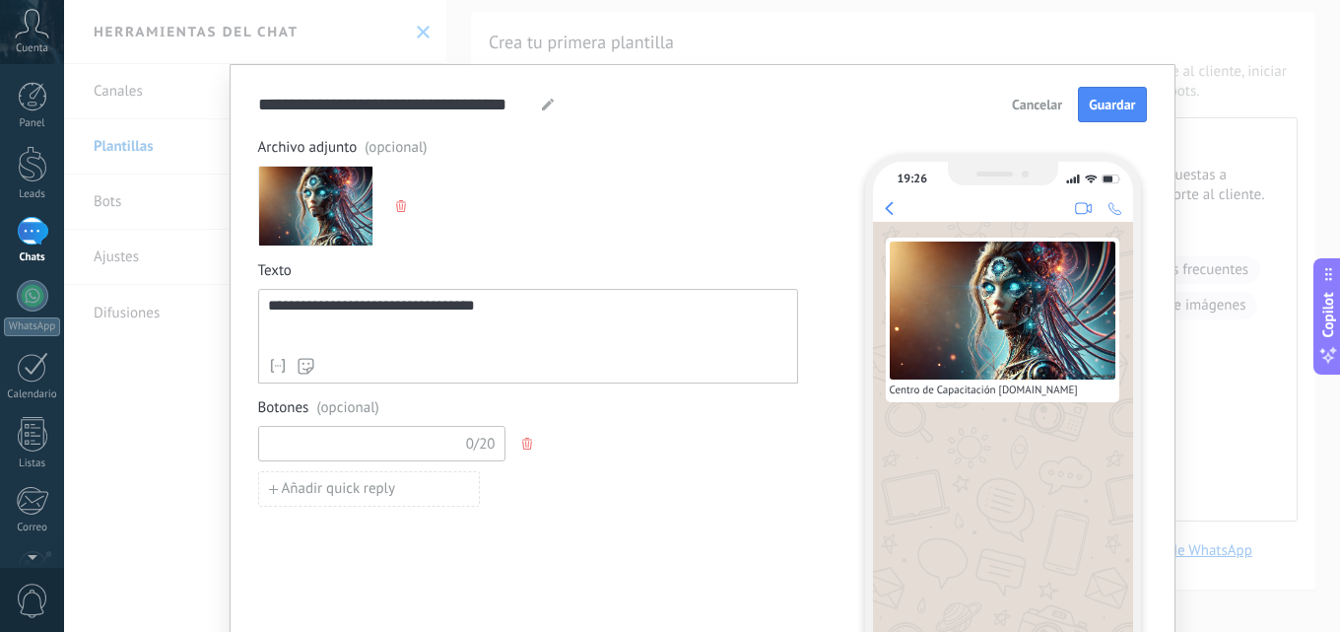
click at [339, 443] on input at bounding box center [364, 443] width 210 height 32
type input "*"
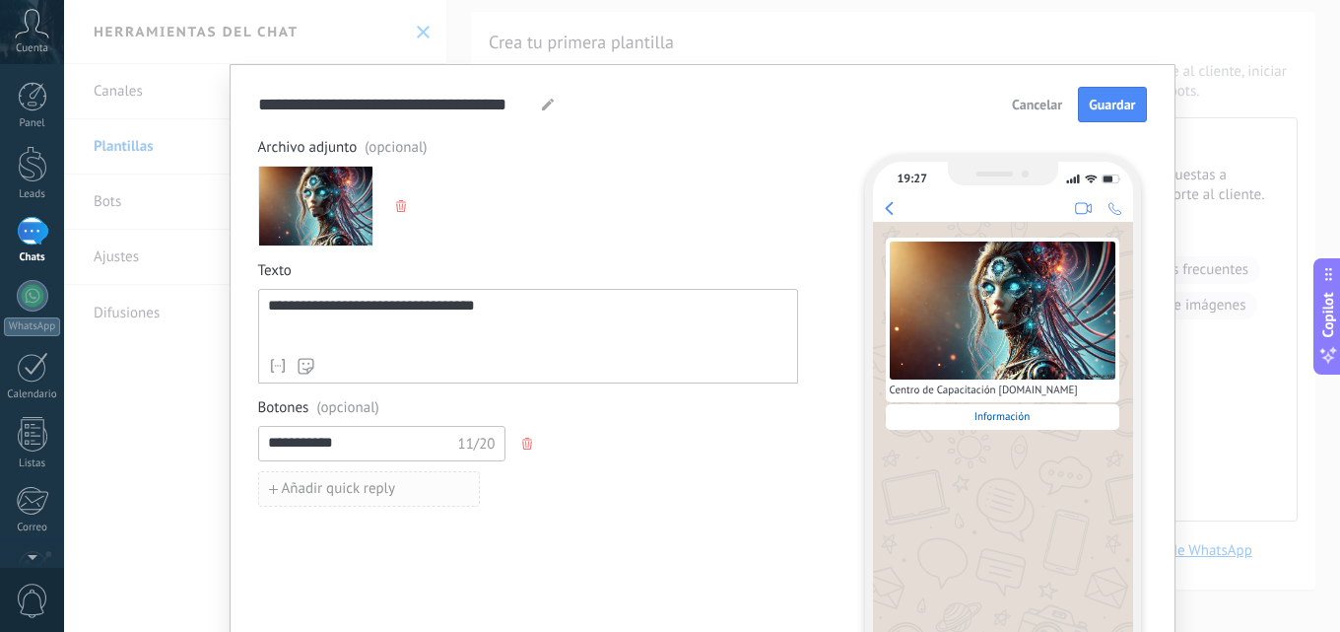
type input "**********"
click at [360, 475] on button "Añadir quick reply" at bounding box center [369, 488] width 222 height 35
click at [360, 483] on input at bounding box center [364, 488] width 210 height 32
type input "********"
click at [584, 524] on div "Añadir quick reply" at bounding box center [528, 533] width 540 height 35
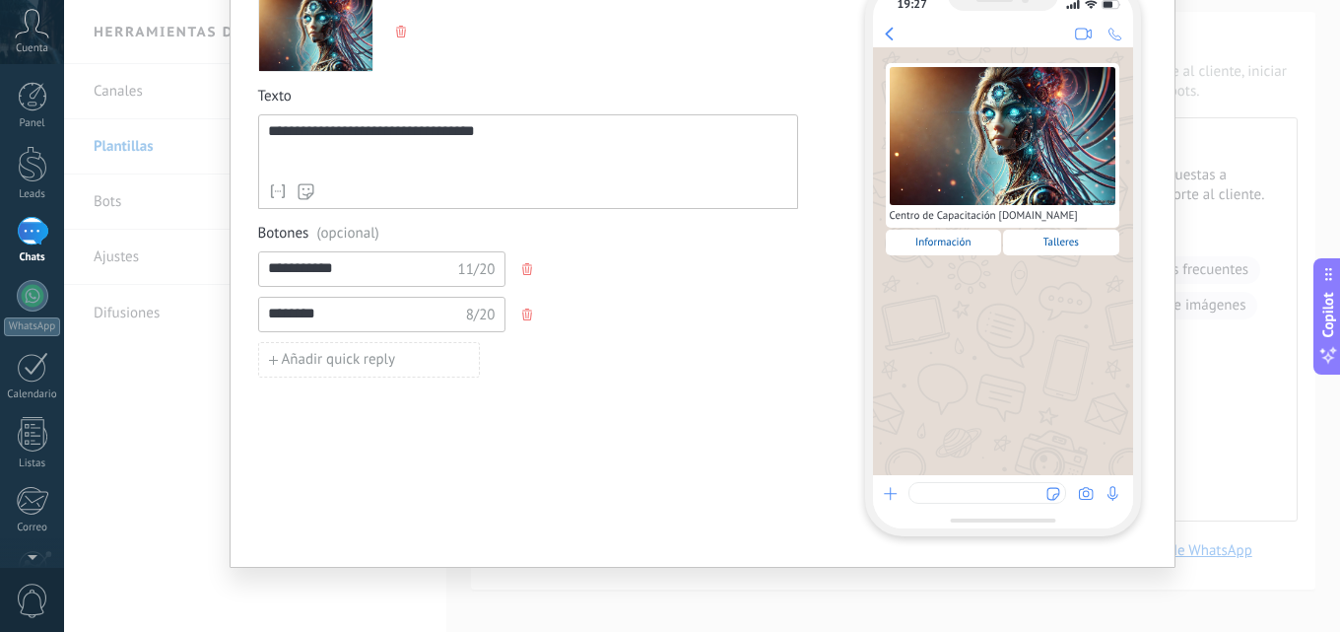
scroll to position [0, 0]
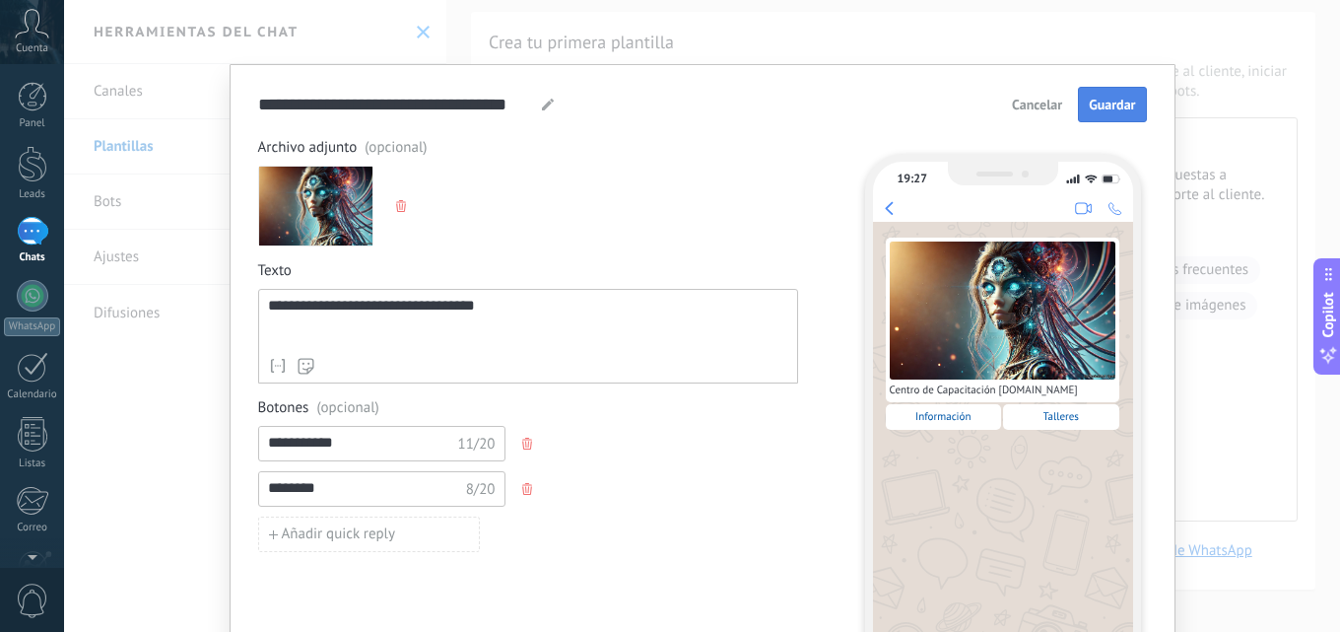
click at [1107, 104] on span "Guardar" at bounding box center [1112, 105] width 46 height 14
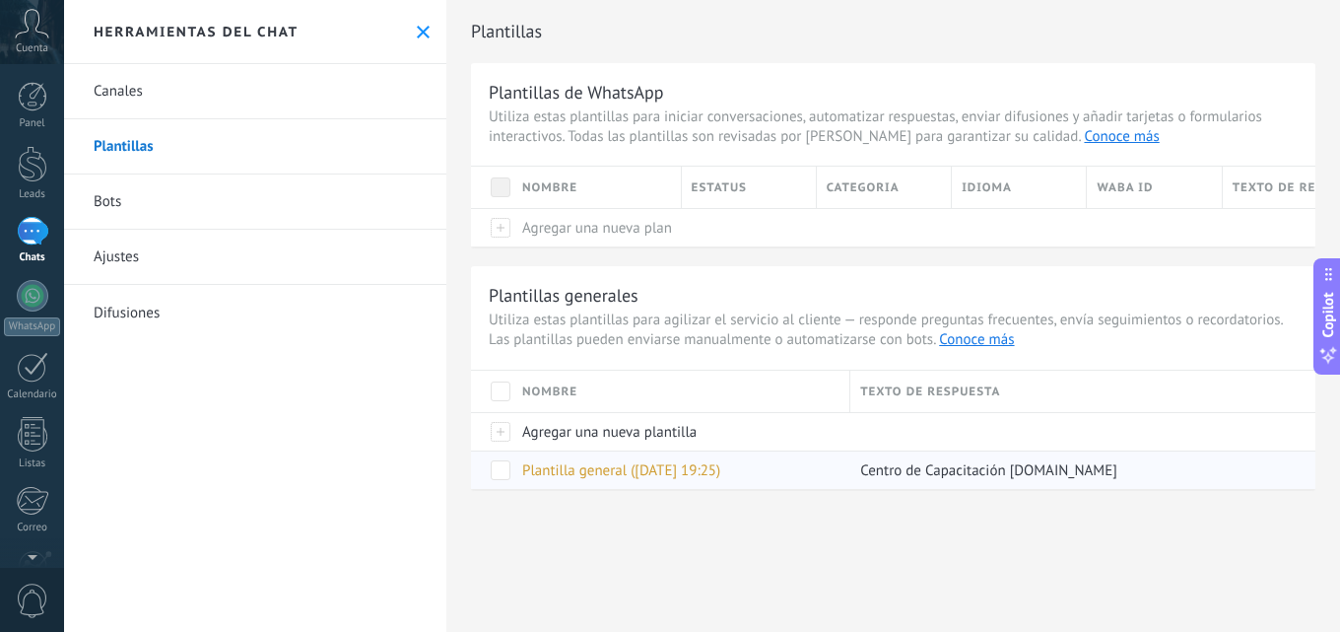
click at [600, 470] on span "Plantilla general ([DATE] 19:25)" at bounding box center [621, 470] width 198 height 19
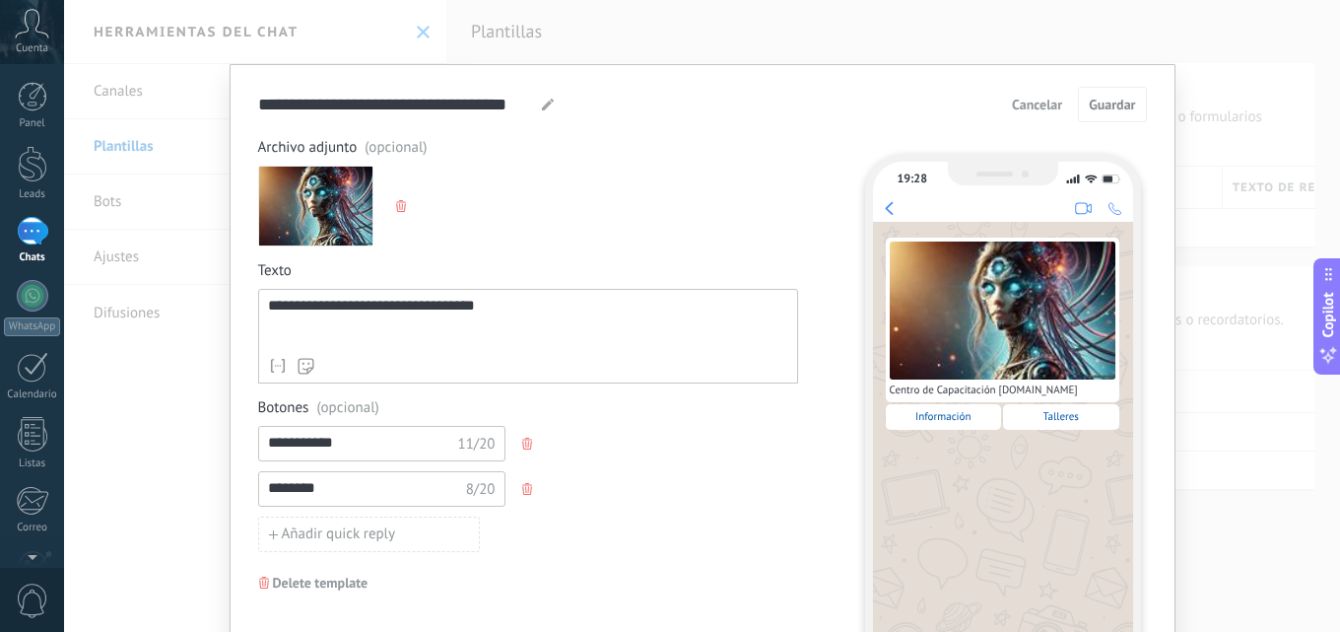
click at [1043, 104] on span "Cancelar" at bounding box center [1037, 105] width 50 height 14
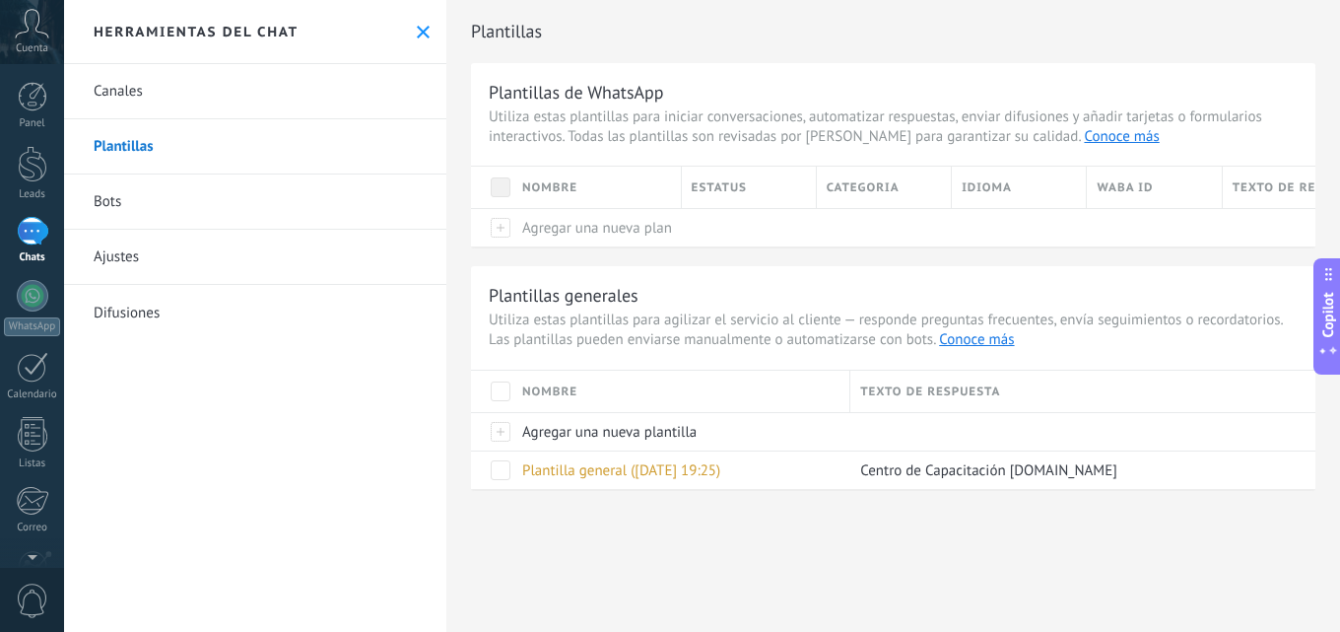
click at [111, 198] on link "Bots" at bounding box center [255, 201] width 382 height 55
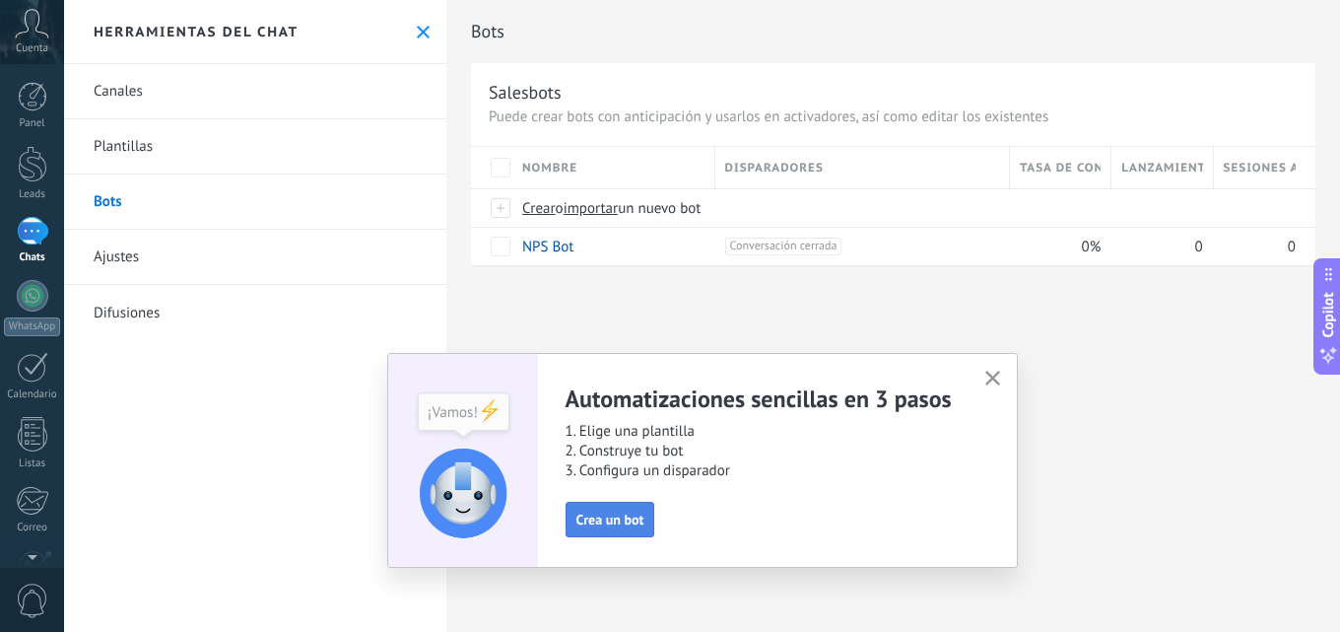
click at [621, 522] on span "Crea un bot" at bounding box center [611, 519] width 68 height 14
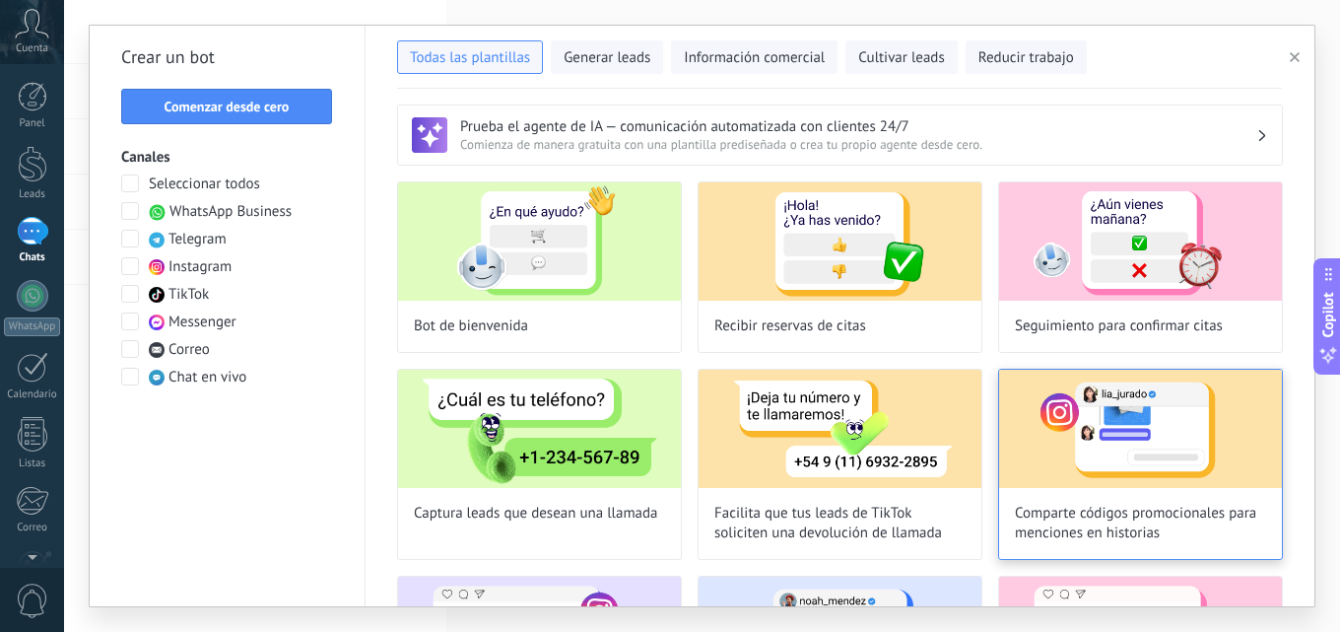
scroll to position [197, 0]
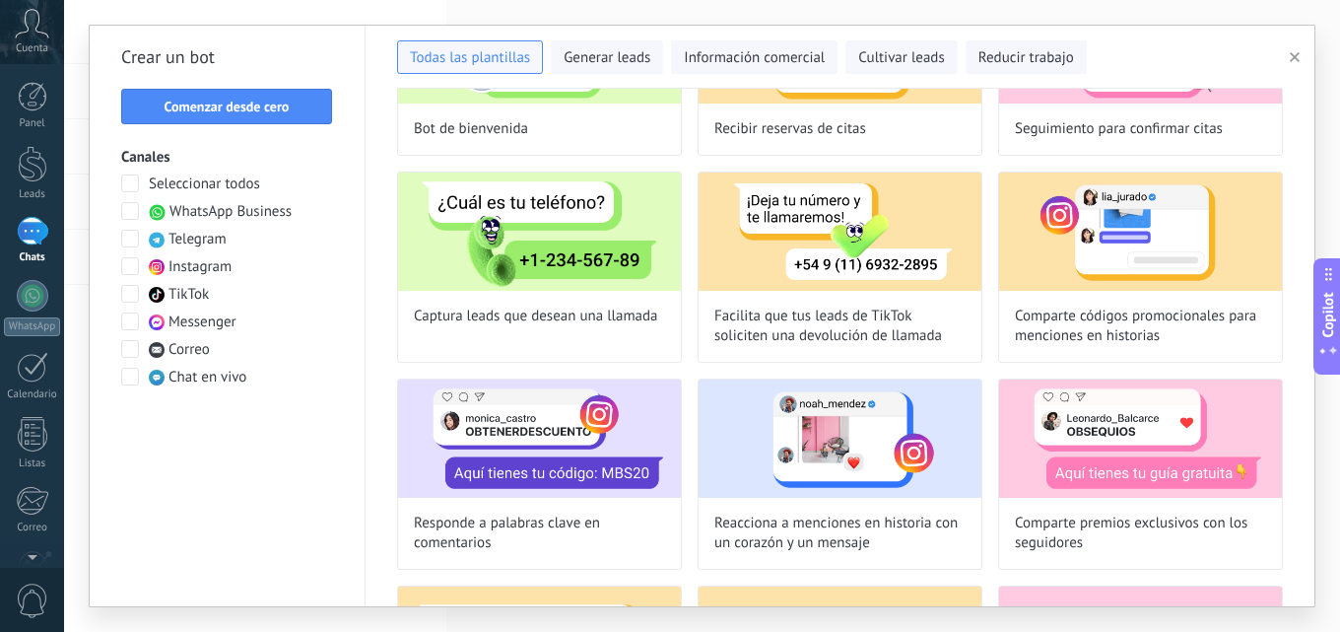
click at [123, 182] on span at bounding box center [130, 183] width 18 height 18
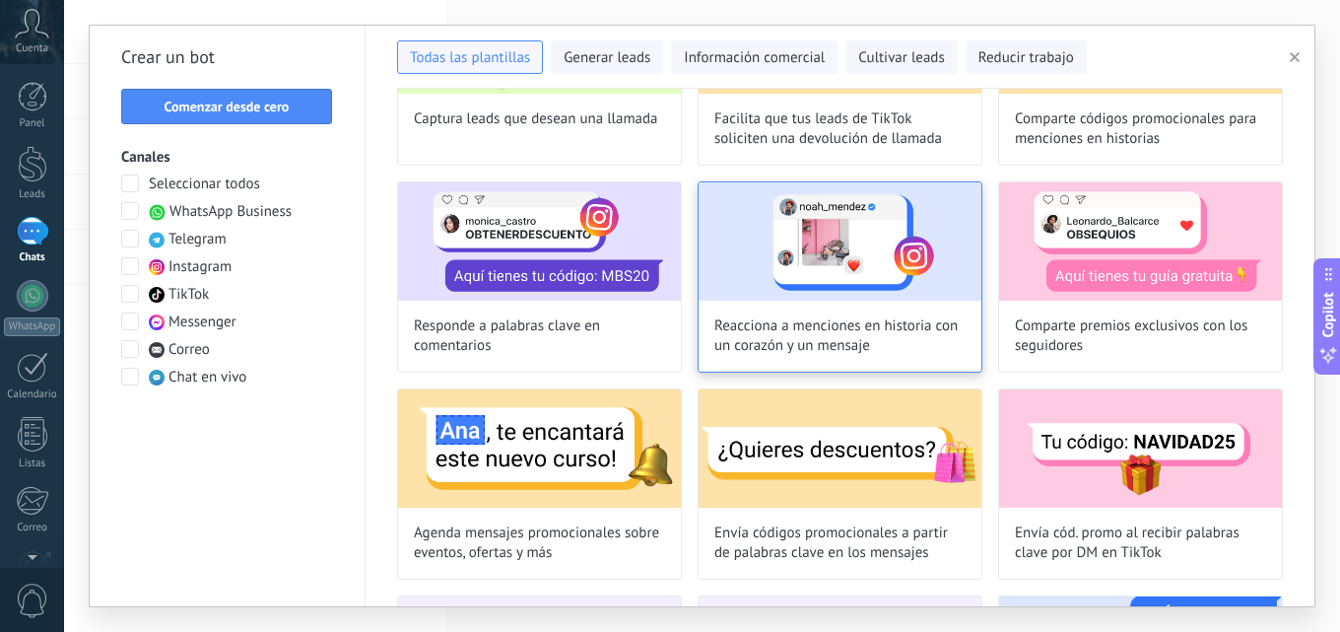
scroll to position [0, 0]
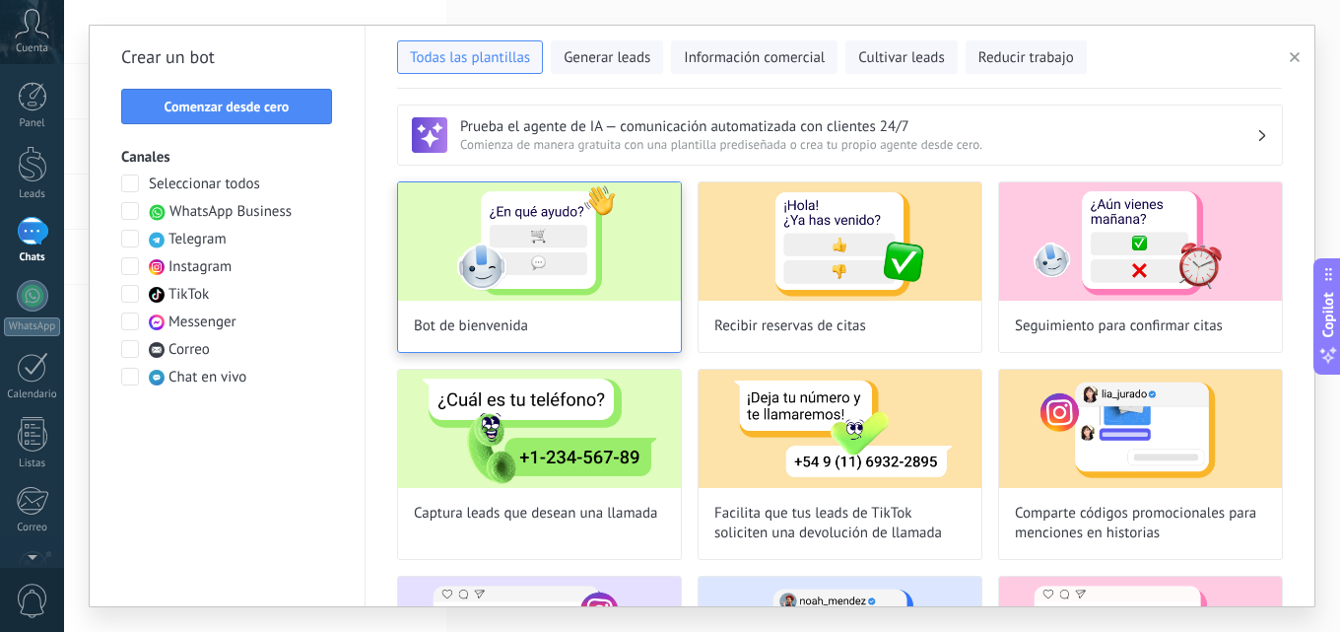
click at [538, 257] on img at bounding box center [539, 241] width 283 height 118
type input "**********"
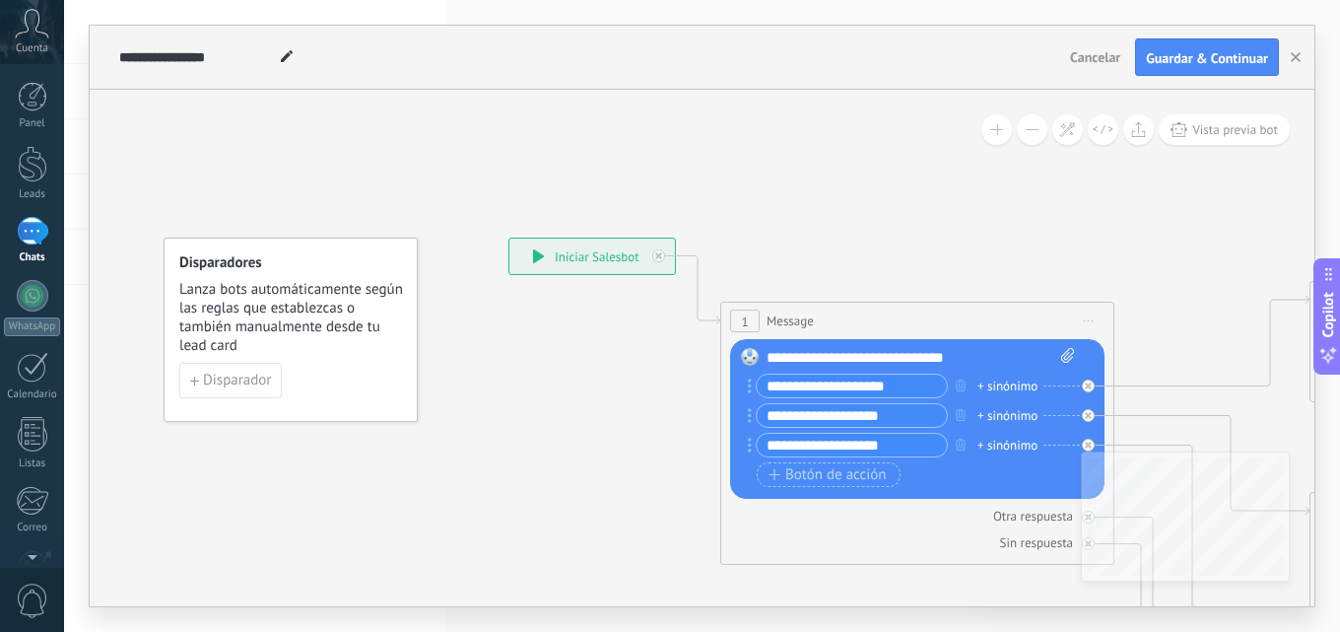
click at [923, 381] on input "**********" at bounding box center [852, 385] width 190 height 23
drag, startPoint x: 912, startPoint y: 385, endPoint x: 744, endPoint y: 380, distance: 167.6
click at [744, 380] on div "Reemplazar Quitar Convertir a mensaje de voz Arrastre la imagen aquí para adjun…" at bounding box center [917, 419] width 374 height 160
click at [941, 392] on input "**********" at bounding box center [852, 385] width 190 height 23
drag, startPoint x: 918, startPoint y: 390, endPoint x: 829, endPoint y: 383, distance: 89.9
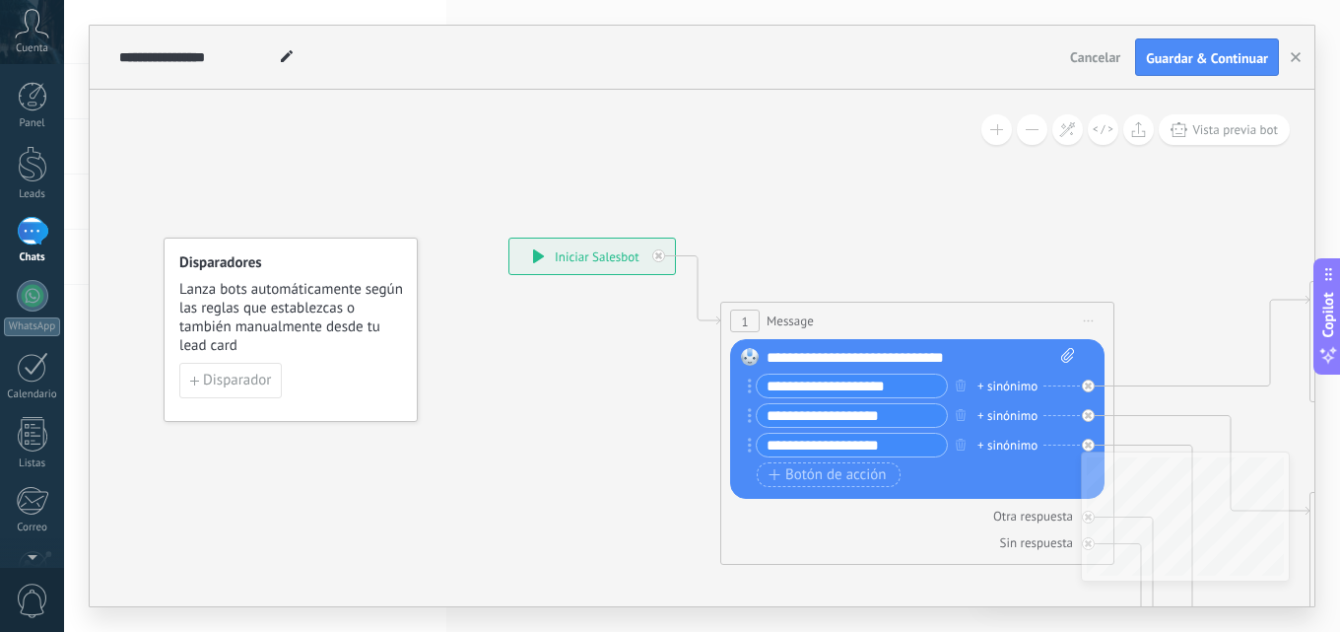
click at [829, 383] on input "**********" at bounding box center [852, 385] width 190 height 23
type input "*"
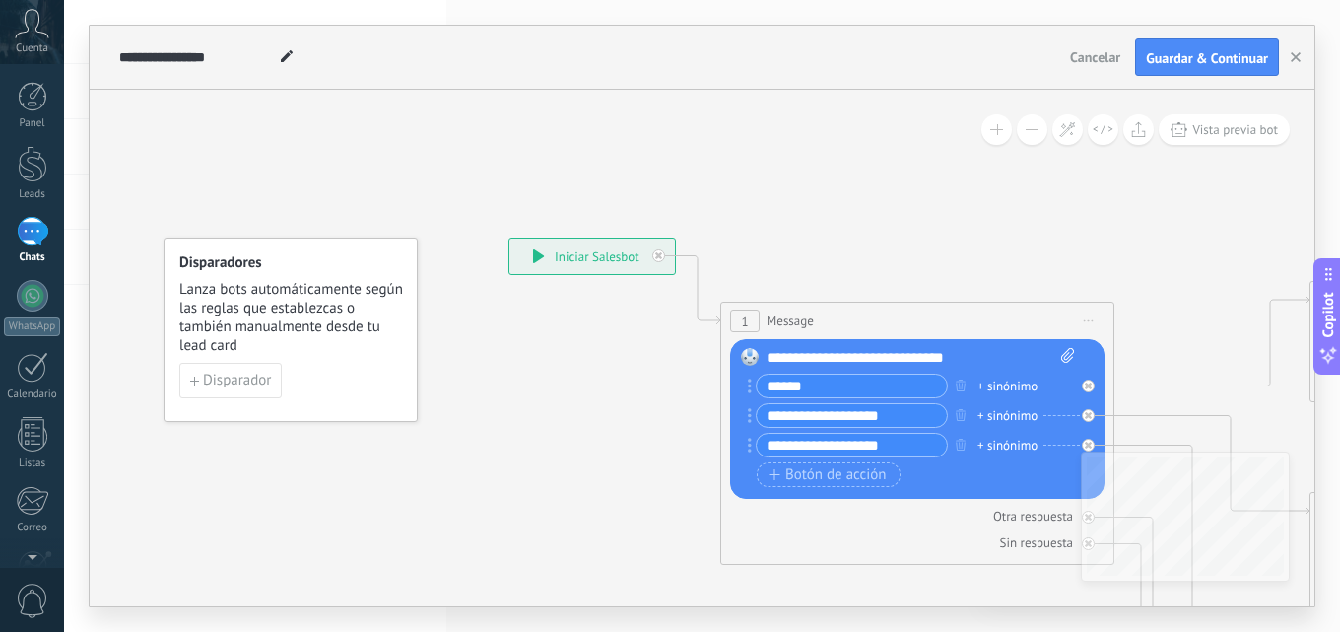
type input "******"
click at [827, 412] on input "**********" at bounding box center [852, 415] width 190 height 23
type input "********"
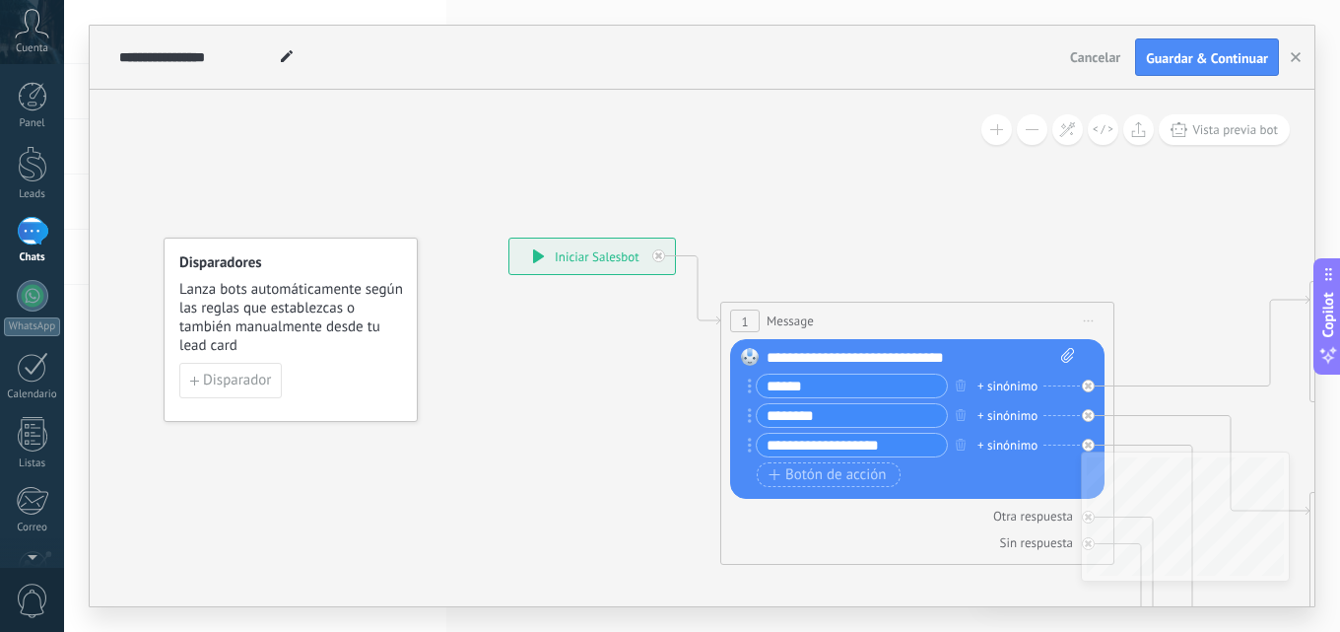
click at [931, 450] on input "**********" at bounding box center [852, 445] width 190 height 23
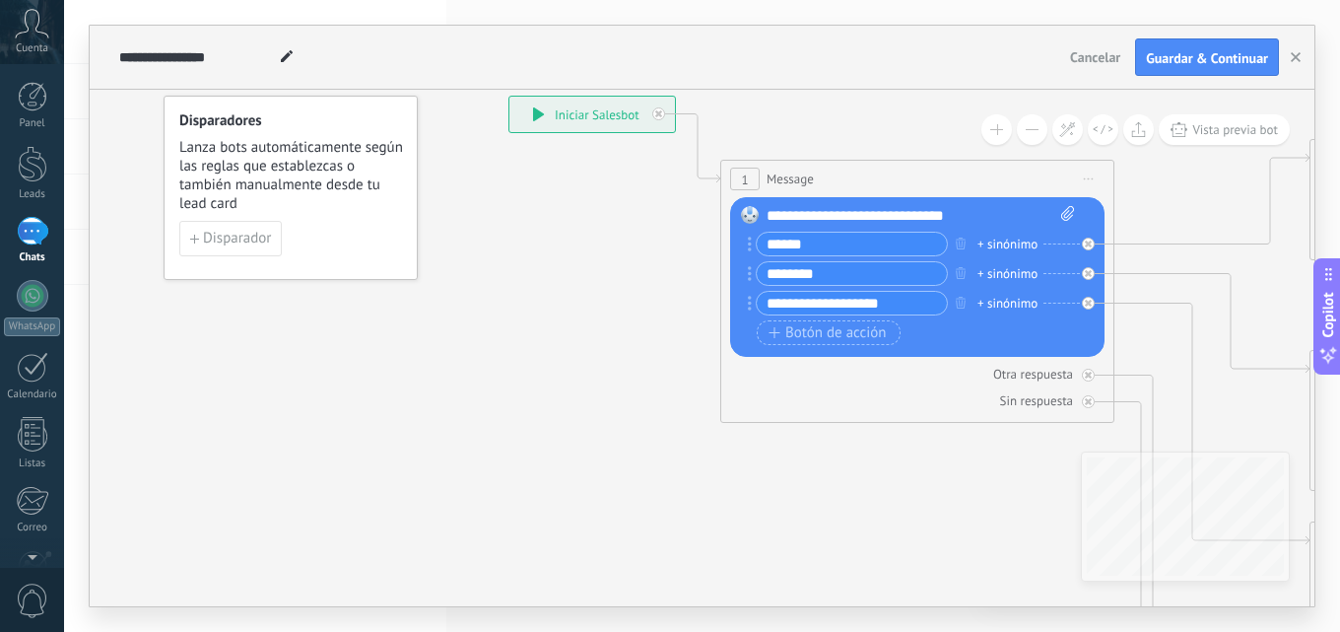
drag, startPoint x: 1208, startPoint y: 54, endPoint x: 1049, endPoint y: 191, distance: 210.4
click at [1208, 54] on span "Guardar & Continuar" at bounding box center [1207, 58] width 122 height 14
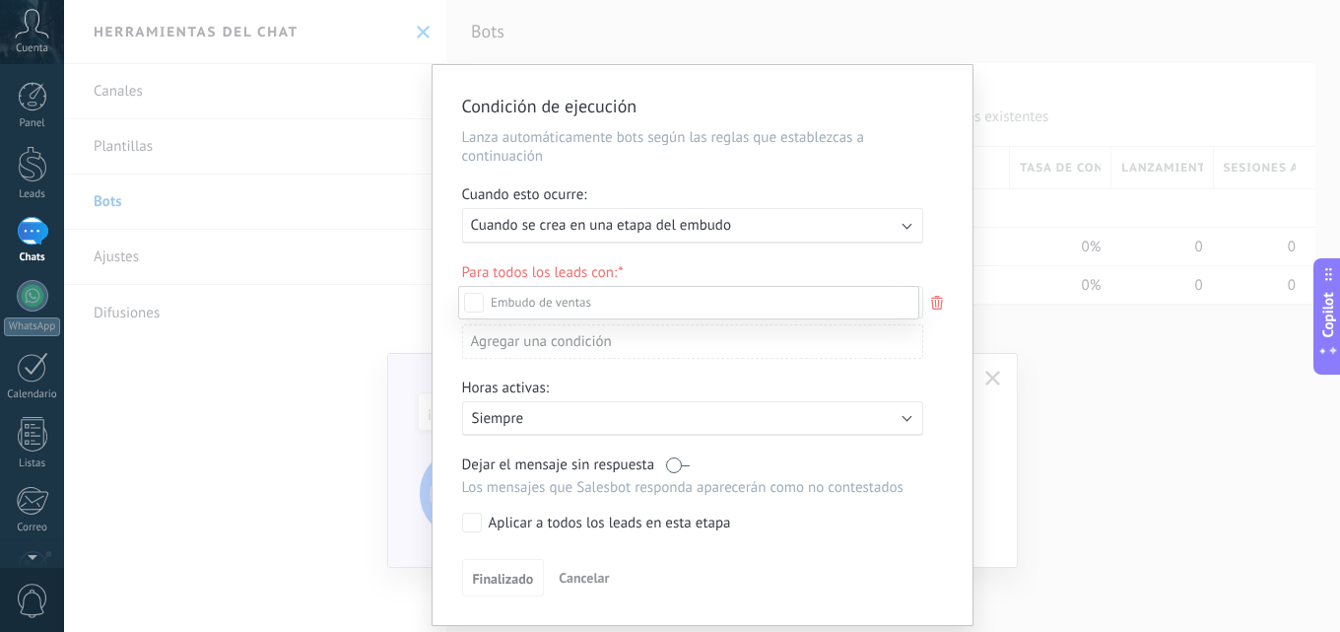
click at [489, 579] on div "Incoming leads Contacto inicial Negociación Debate contractual Discusión de con…" at bounding box center [688, 457] width 461 height 343
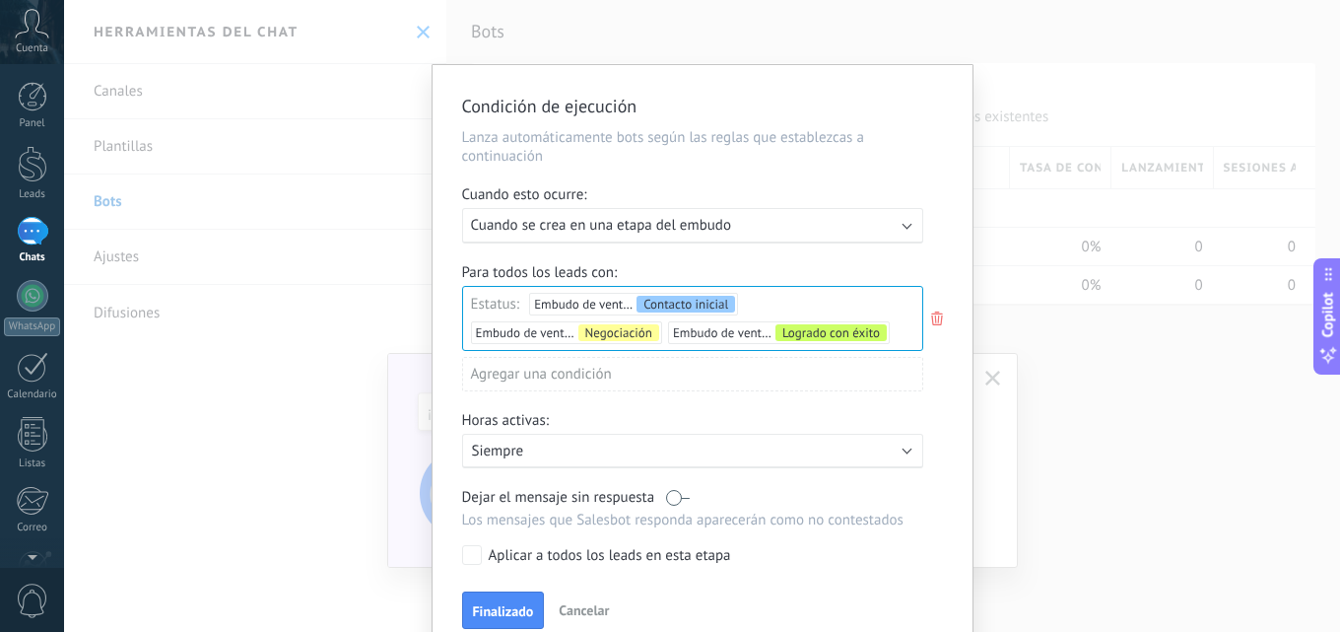
scroll to position [91, 0]
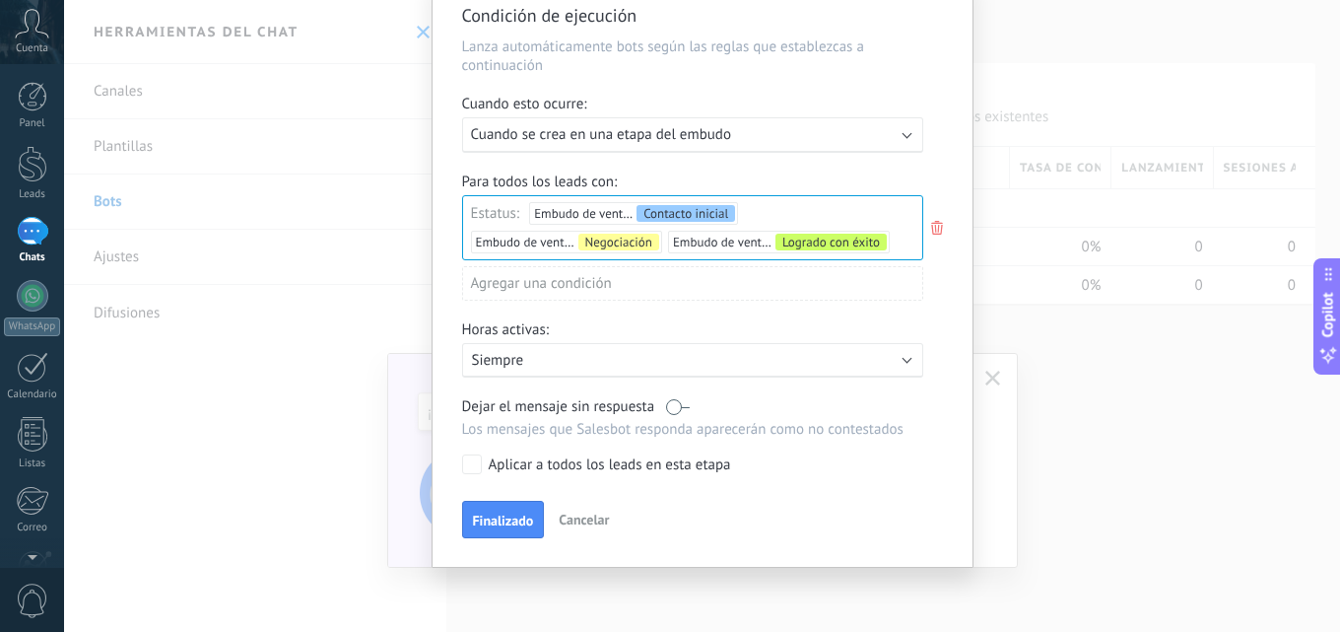
click at [903, 358] on b at bounding box center [907, 359] width 10 height 10
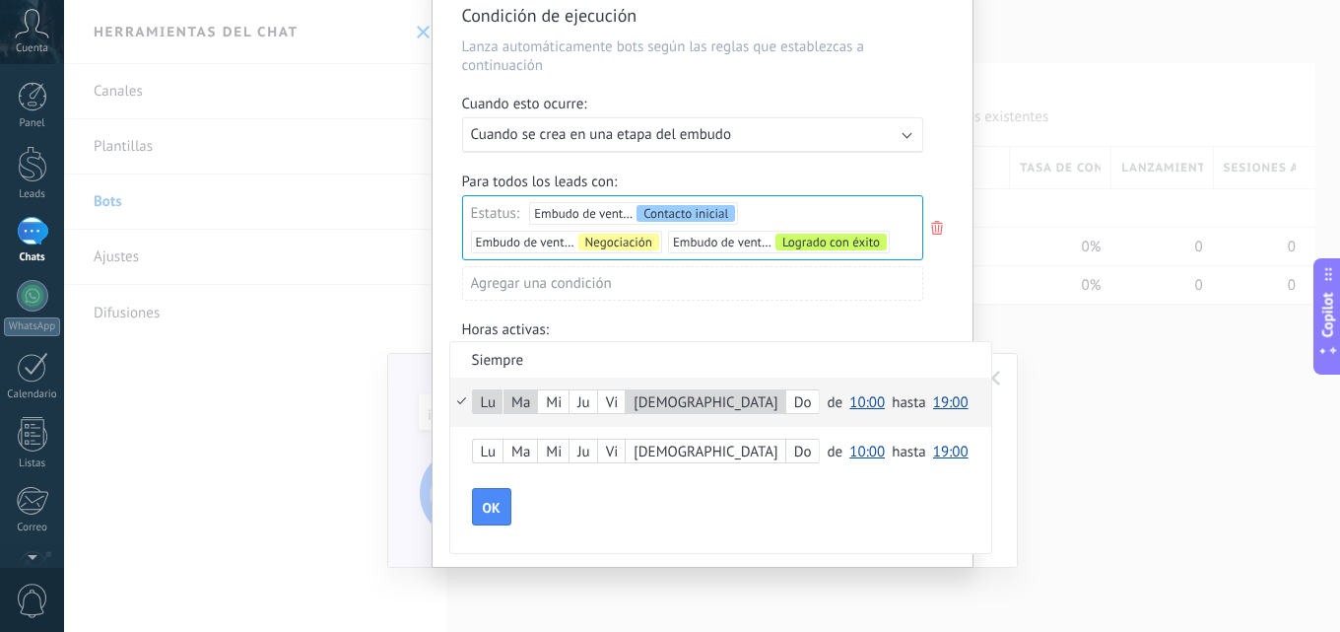
click at [560, 399] on div "Mi" at bounding box center [553, 403] width 31 height 28
click at [850, 401] on span "10:00" at bounding box center [867, 402] width 35 height 19
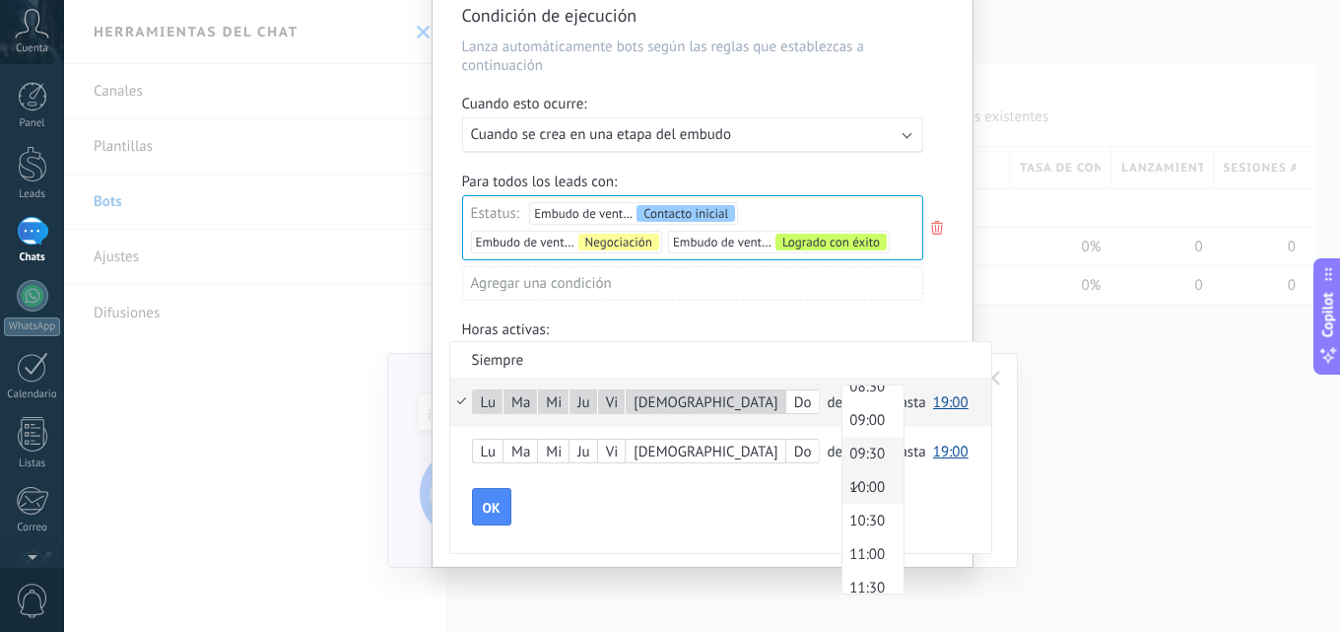
scroll to position [487, 0]
click at [843, 445] on span "08:00" at bounding box center [870, 451] width 55 height 19
click at [933, 401] on span "19:00" at bounding box center [950, 402] width 35 height 19
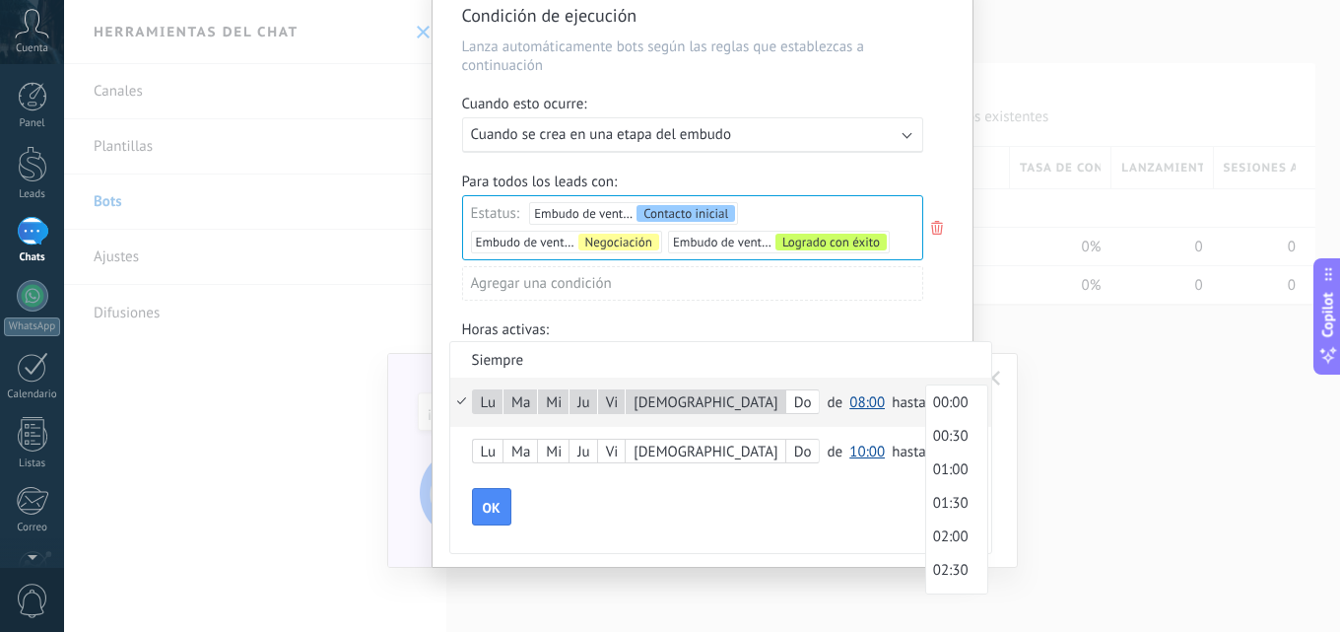
scroll to position [1189, 0]
click at [926, 557] on span "20:00" at bounding box center [953, 554] width 55 height 19
click at [493, 504] on span "OK" at bounding box center [492, 508] width 18 height 14
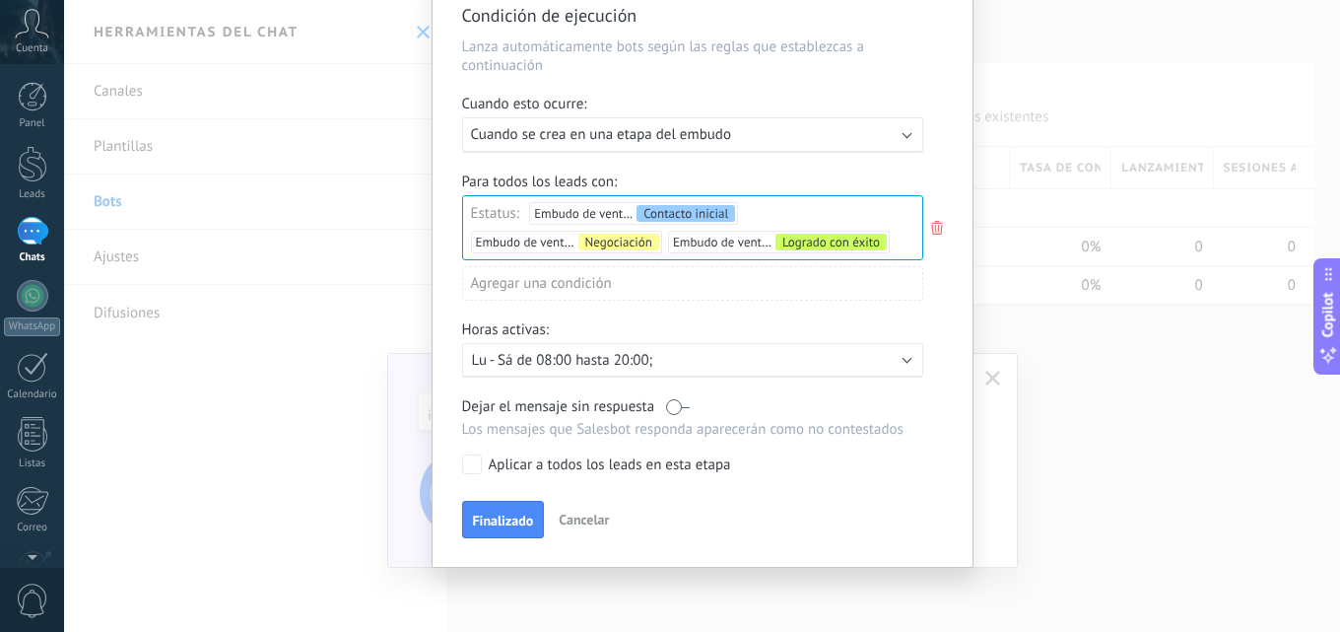
click at [681, 407] on label at bounding box center [678, 406] width 24 height 19
click at [680, 406] on label at bounding box center [678, 406] width 24 height 19
click at [487, 513] on span "Finalizado" at bounding box center [503, 520] width 61 height 14
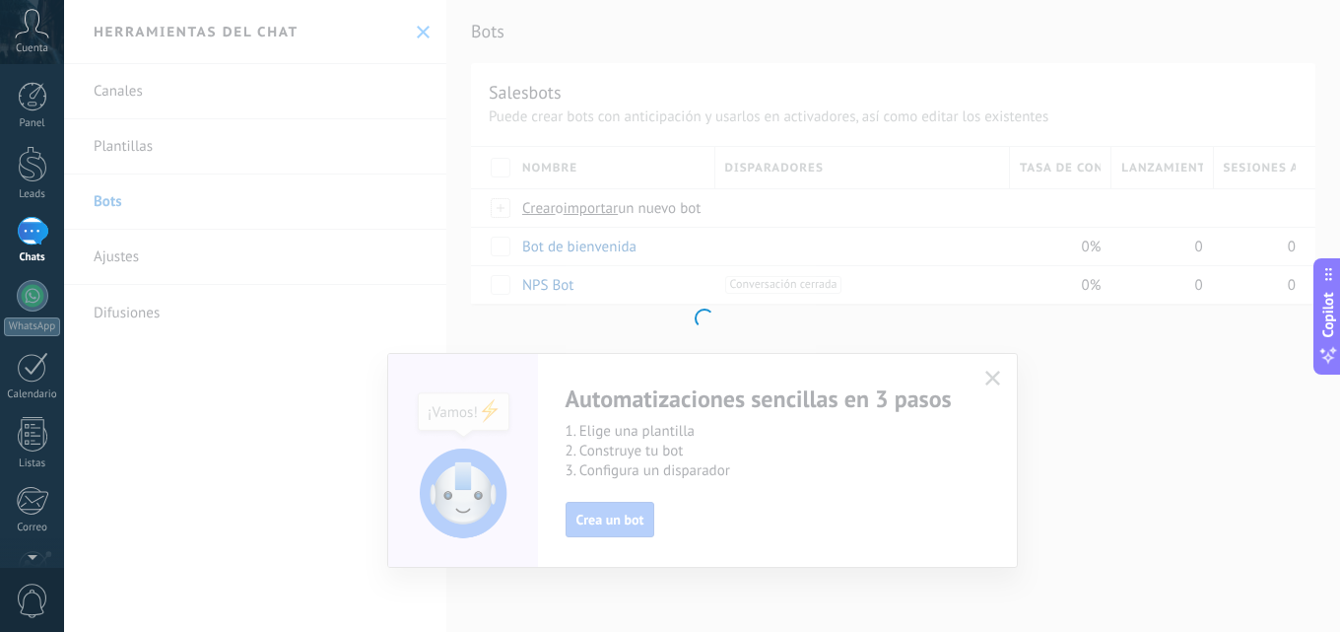
scroll to position [0, 0]
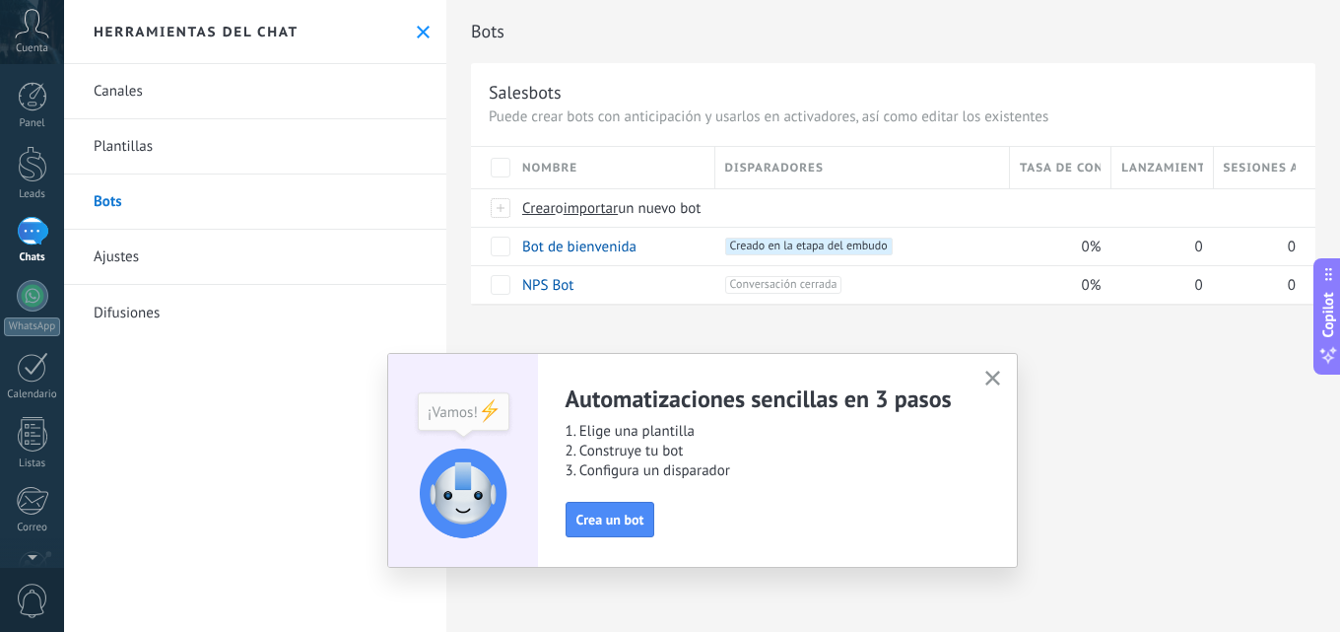
click at [987, 377] on icon "button" at bounding box center [993, 378] width 15 height 15
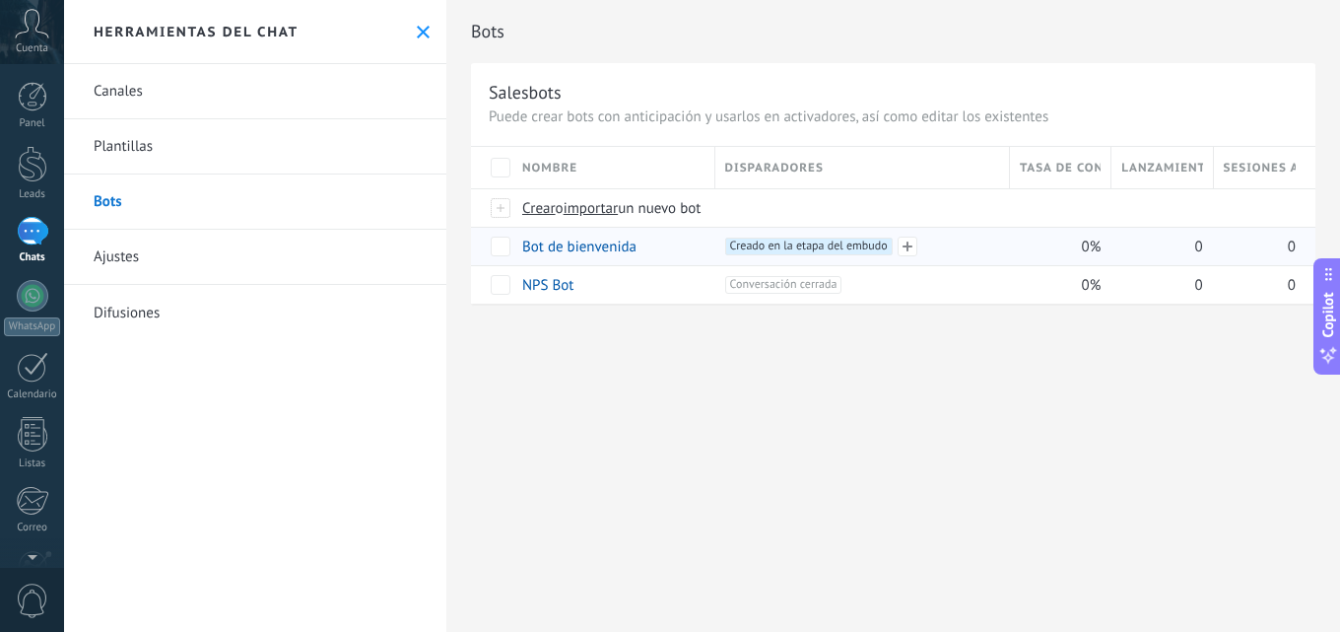
click at [838, 244] on span "Creado en la etapa del embudo +0" at bounding box center [809, 247] width 168 height 18
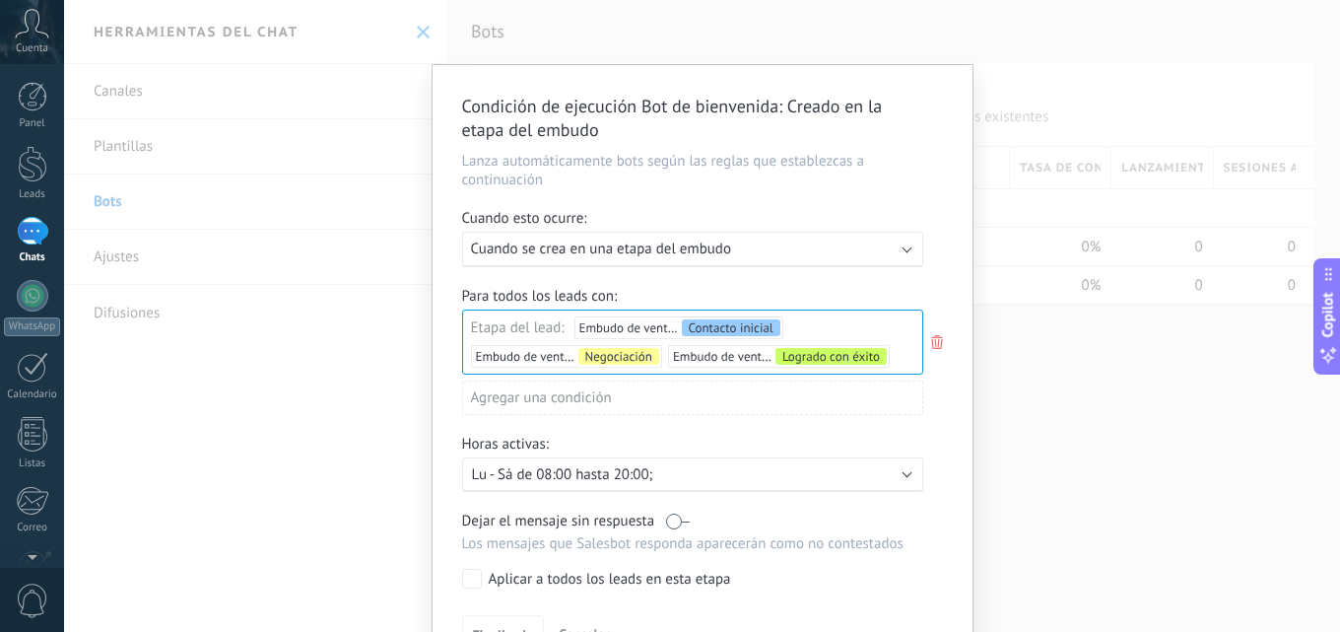
scroll to position [114, 0]
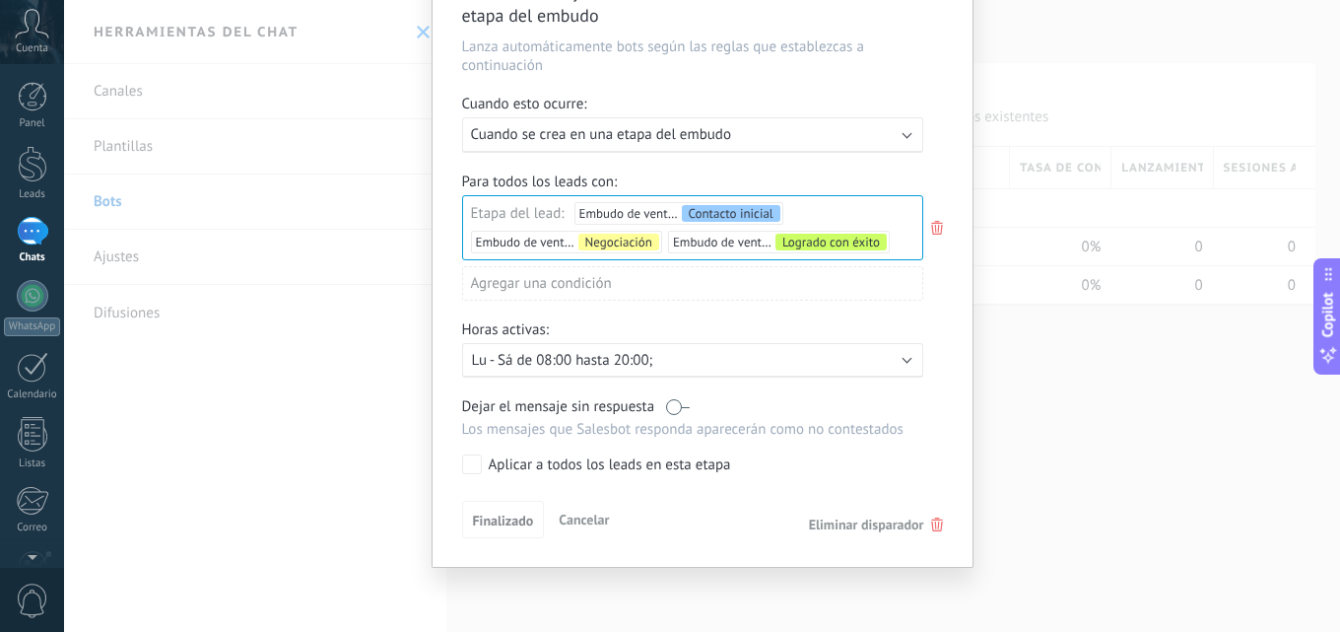
click at [564, 515] on span "Cancelar" at bounding box center [584, 519] width 50 height 18
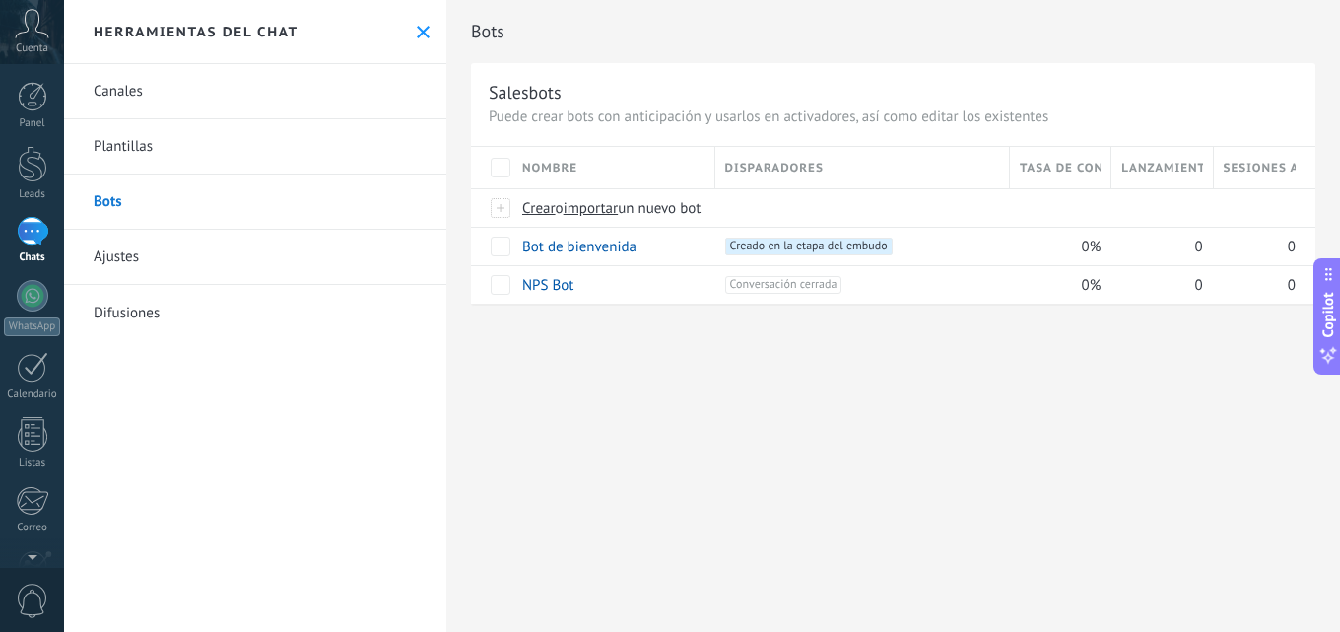
scroll to position [0, 0]
click at [612, 253] on link "Bot de bienvenida" at bounding box center [579, 247] width 114 height 19
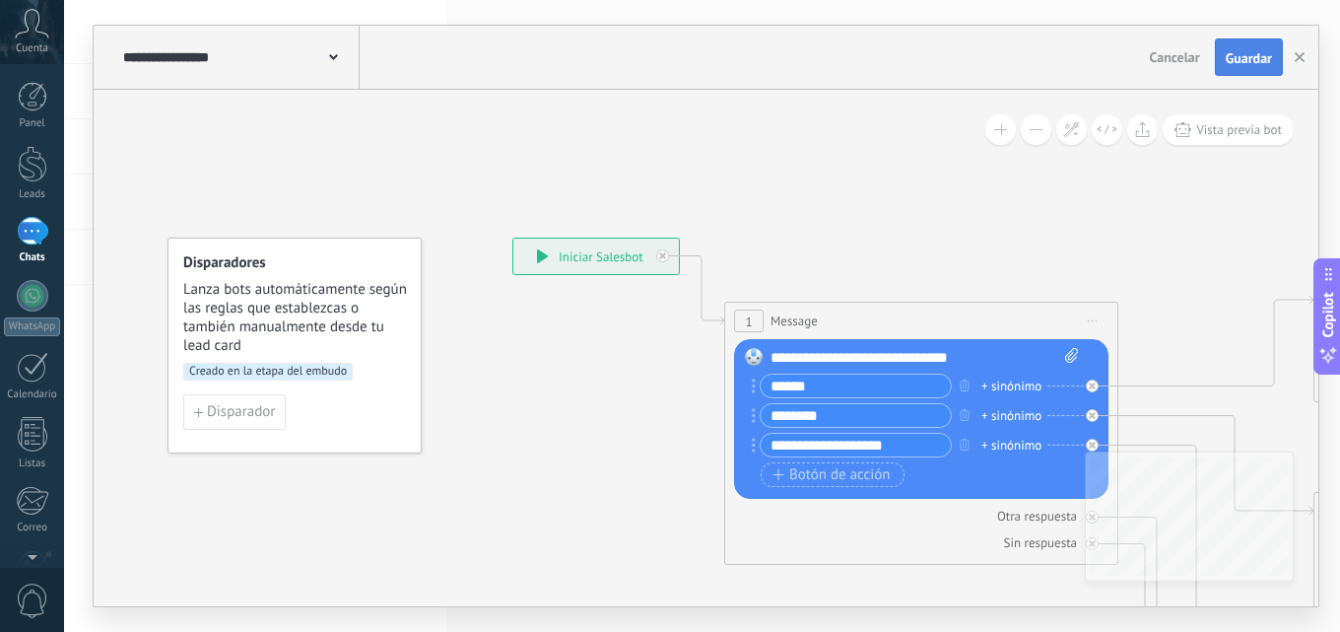
click at [1254, 53] on span "Guardar" at bounding box center [1249, 58] width 46 height 14
click at [1296, 59] on icon "button" at bounding box center [1300, 57] width 10 height 10
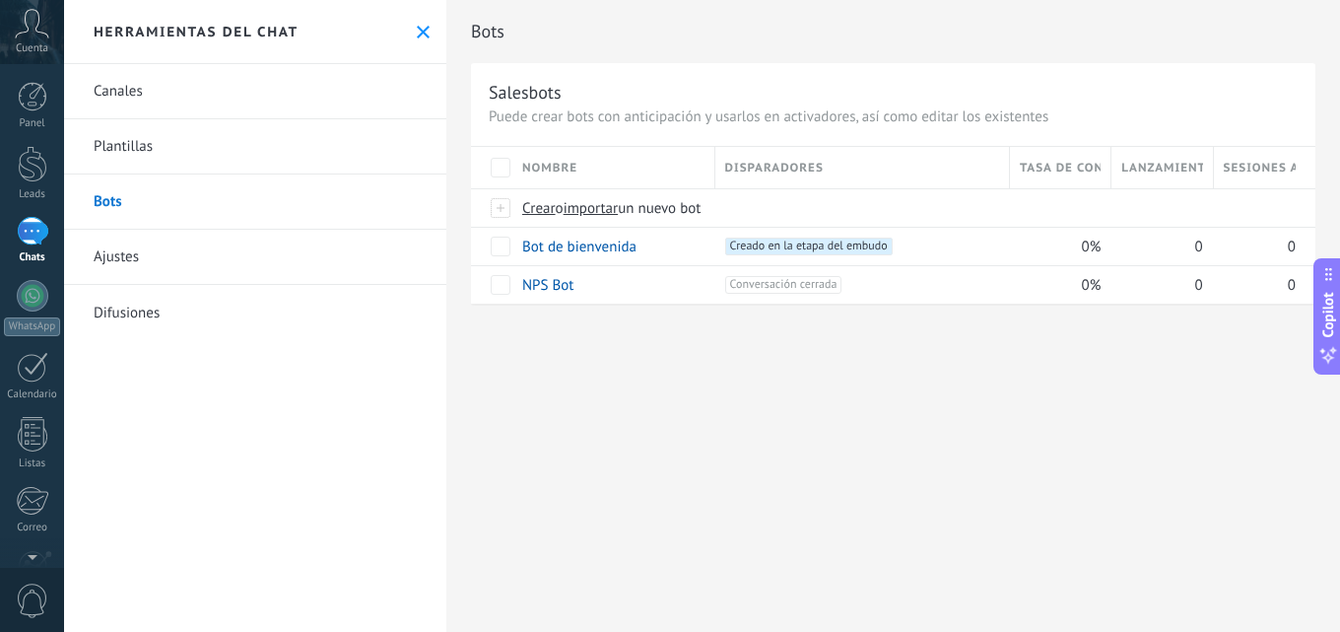
click at [118, 259] on link "Ajustes" at bounding box center [255, 257] width 382 height 55
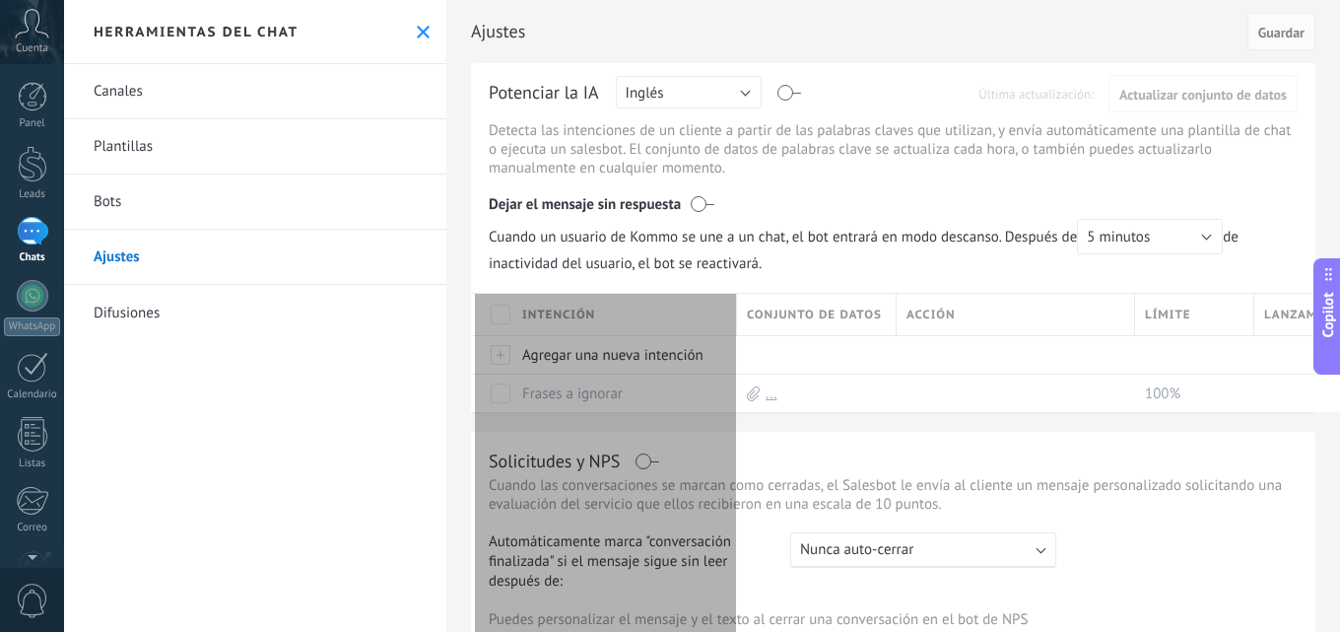
drag, startPoint x: 678, startPoint y: 319, endPoint x: 743, endPoint y: 312, distance: 65.4
click at [743, 312] on div "Intención Conjunto de datos Acción Límite Lanzamiento" at bounding box center [922, 314] width 903 height 41
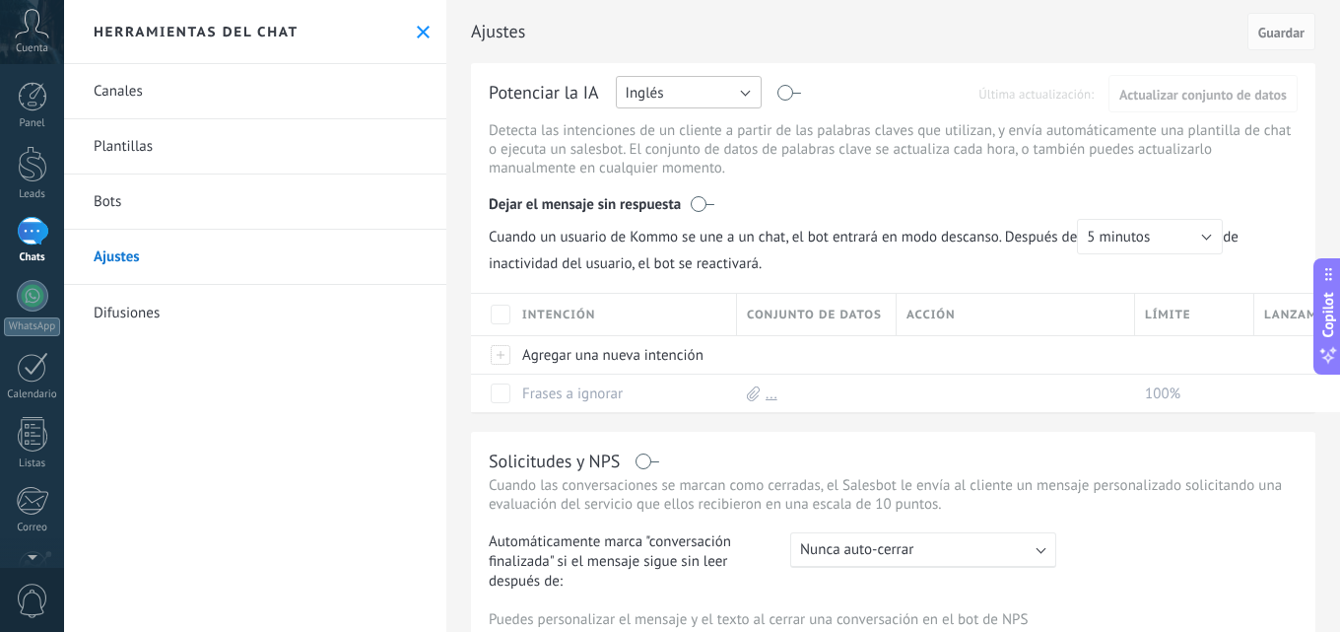
click at [747, 91] on button "Inglés" at bounding box center [689, 92] width 146 height 33
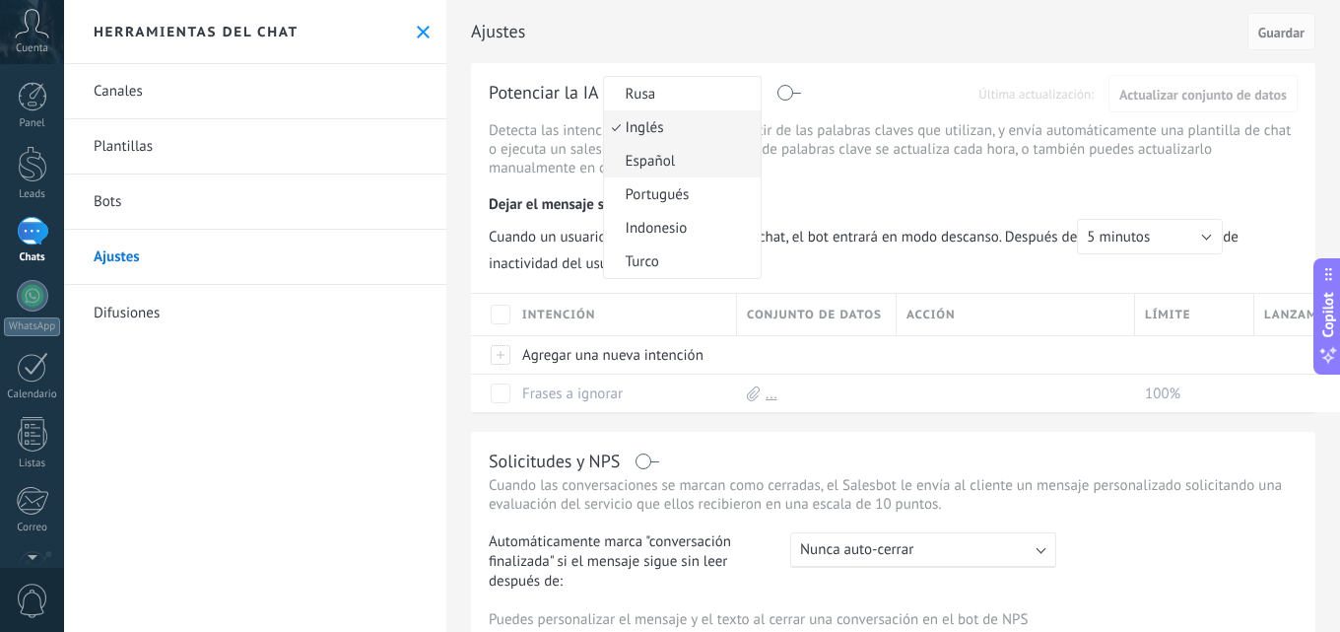
click at [670, 163] on span "Español" at bounding box center [679, 161] width 151 height 19
